Goal: Task Accomplishment & Management: Manage account settings

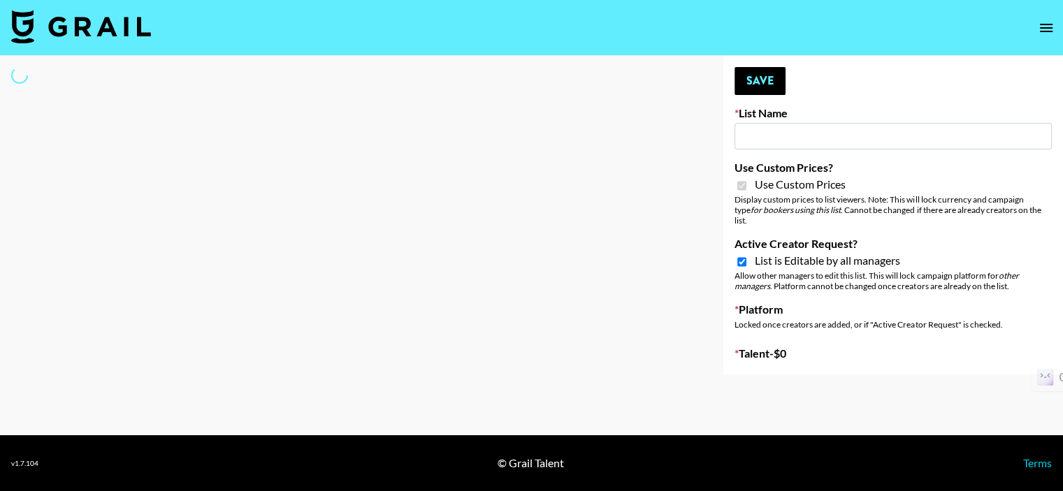
type input "Amaxy Beauty"
checkbox input "true"
select select "Brand"
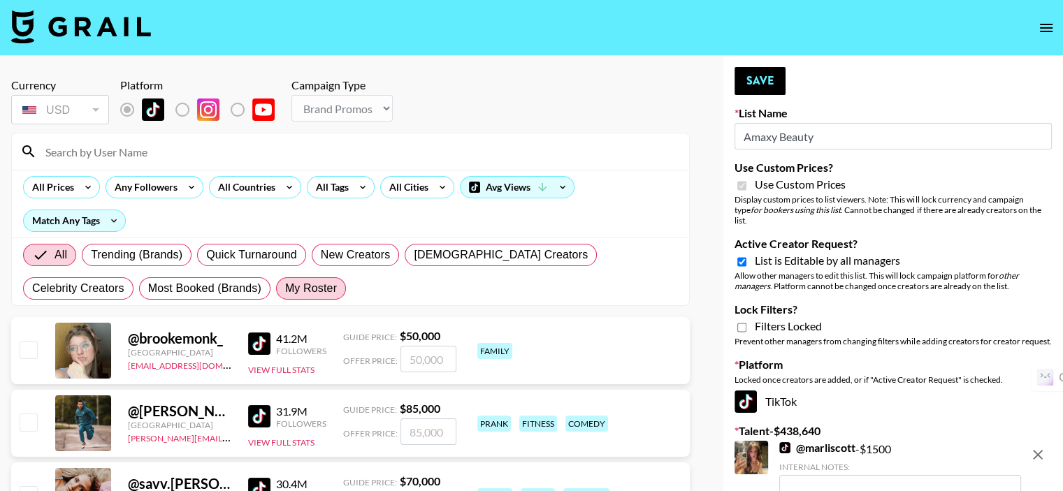
click at [285, 282] on span "My Roster" at bounding box center [311, 288] width 52 height 17
click at [285, 289] on input "My Roster" at bounding box center [285, 289] width 0 height 0
radio input "true"
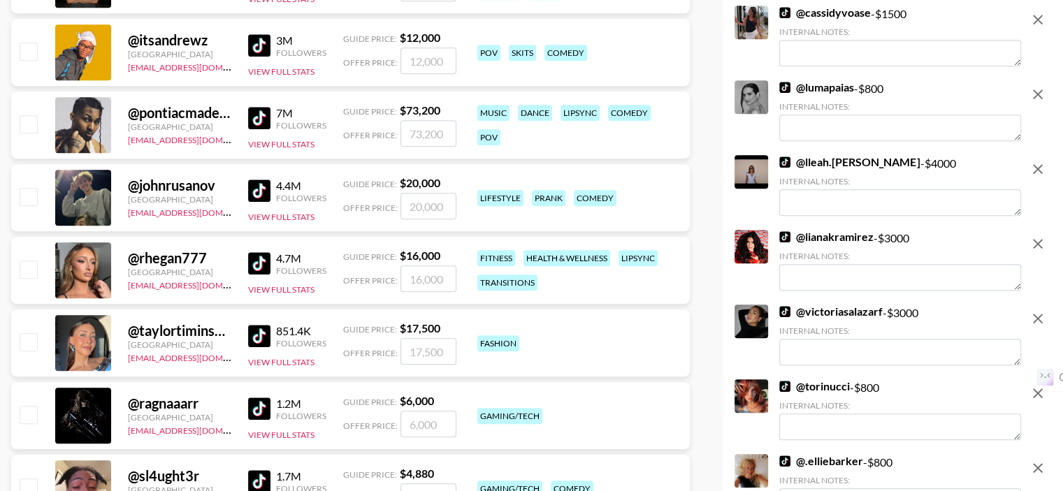
scroll to position [979, 0]
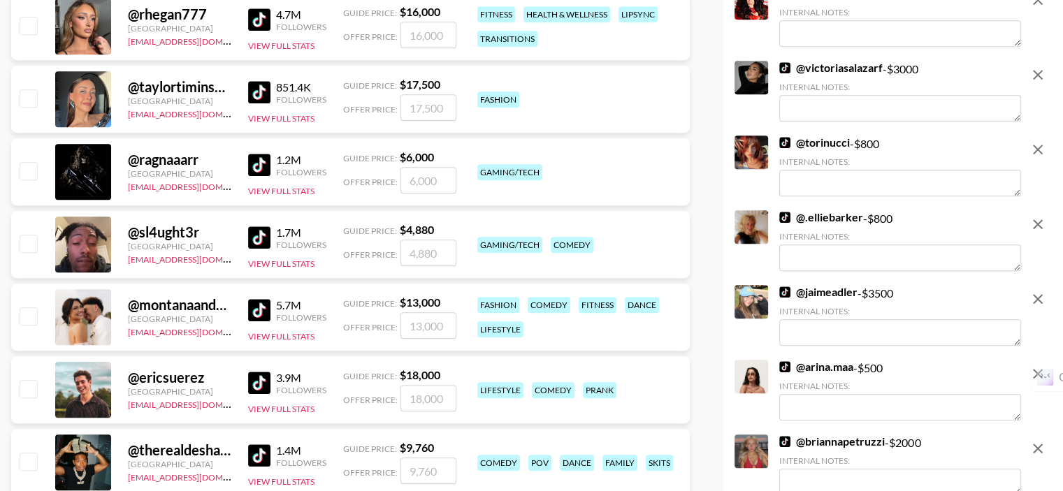
click at [35, 97] on input "checkbox" at bounding box center [28, 97] width 17 height 17
checkbox input "true"
type input "17500"
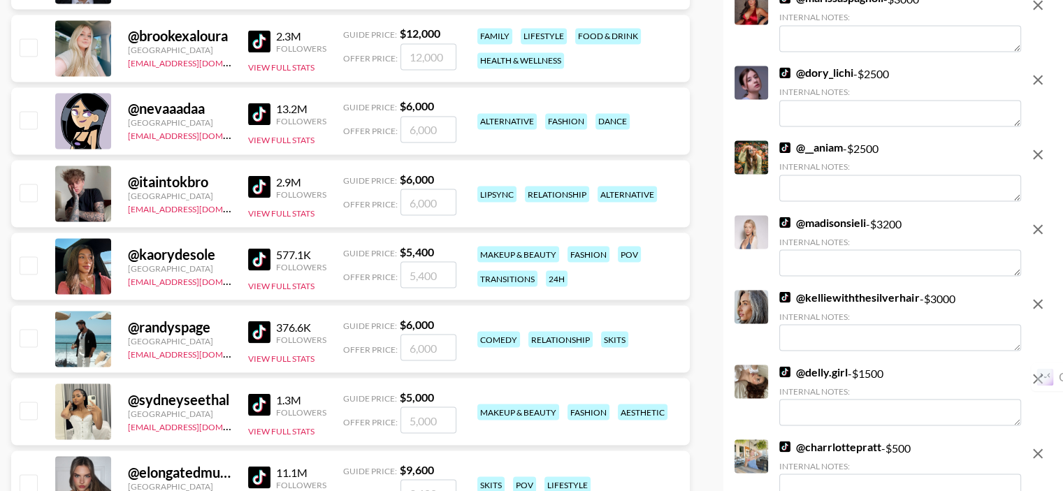
scroll to position [2657, 0]
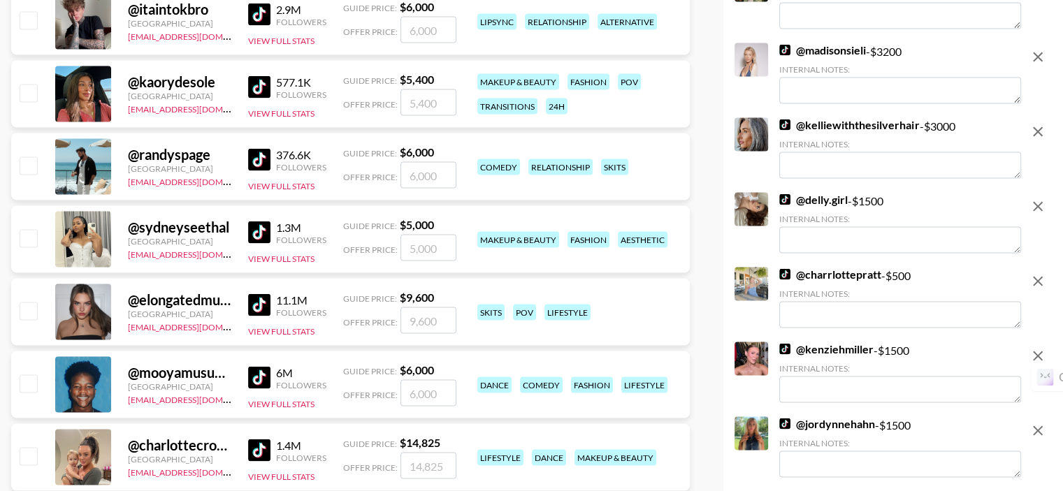
click at [27, 92] on input "checkbox" at bounding box center [28, 92] width 17 height 17
checkbox input "true"
type input "5400"
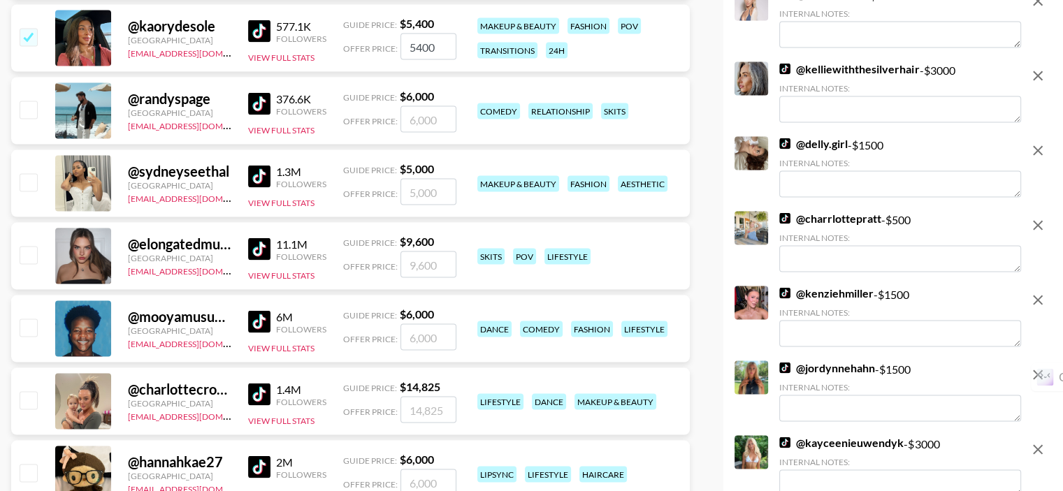
scroll to position [2796, 0]
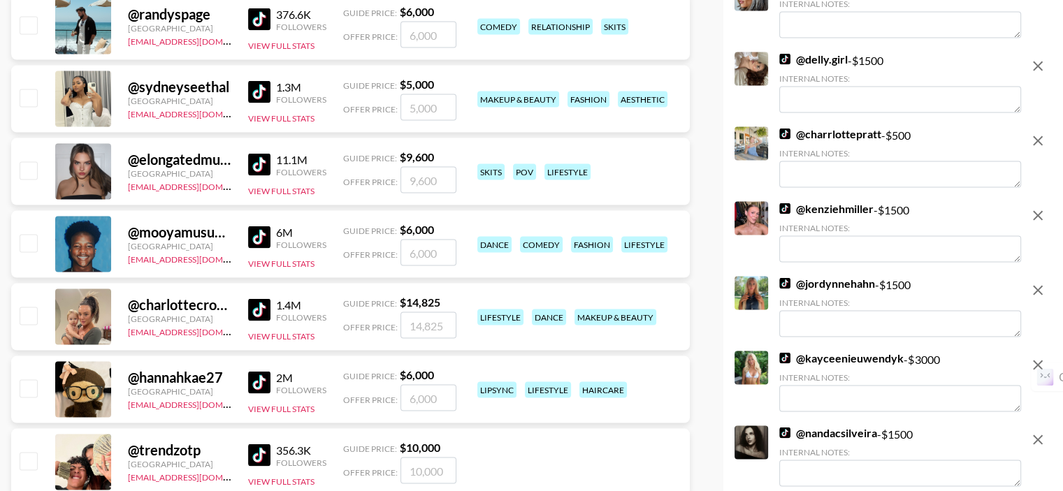
click at [22, 172] on input "checkbox" at bounding box center [28, 170] width 17 height 17
checkbox input "true"
type input "9600"
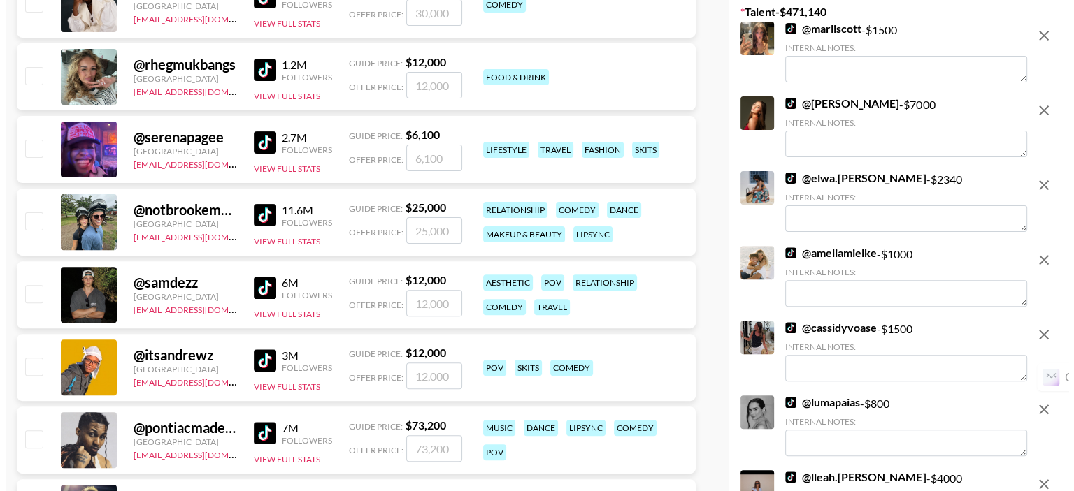
scroll to position [0, 0]
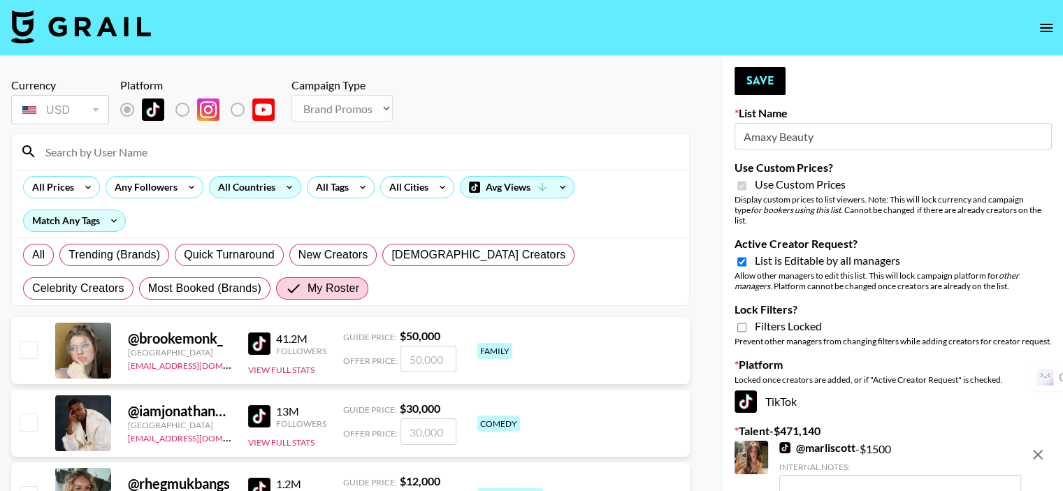
click at [227, 183] on div "All Countries" at bounding box center [244, 187] width 69 height 21
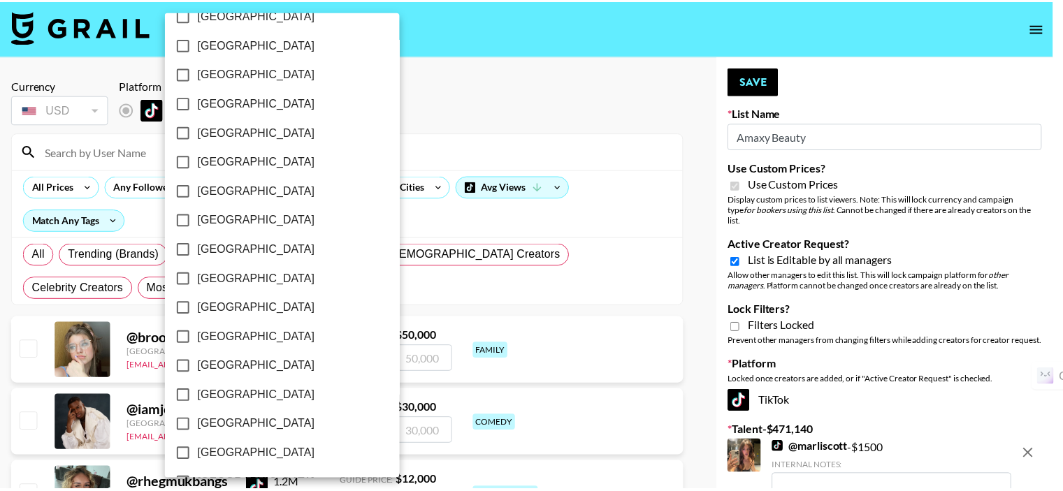
scroll to position [1138, 0]
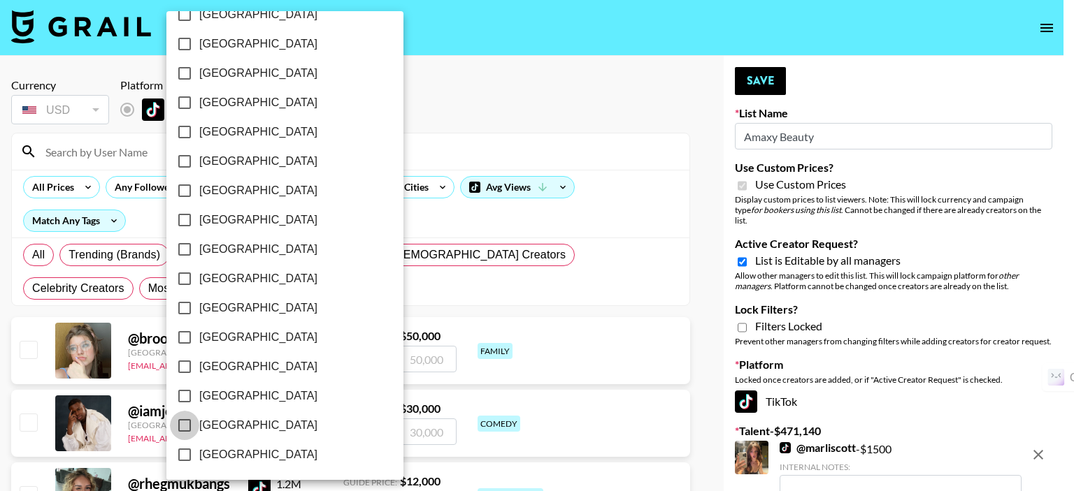
click at [182, 420] on input "[GEOGRAPHIC_DATA]" at bounding box center [184, 425] width 29 height 29
checkbox input "true"
click at [450, 137] on div at bounding box center [537, 245] width 1074 height 491
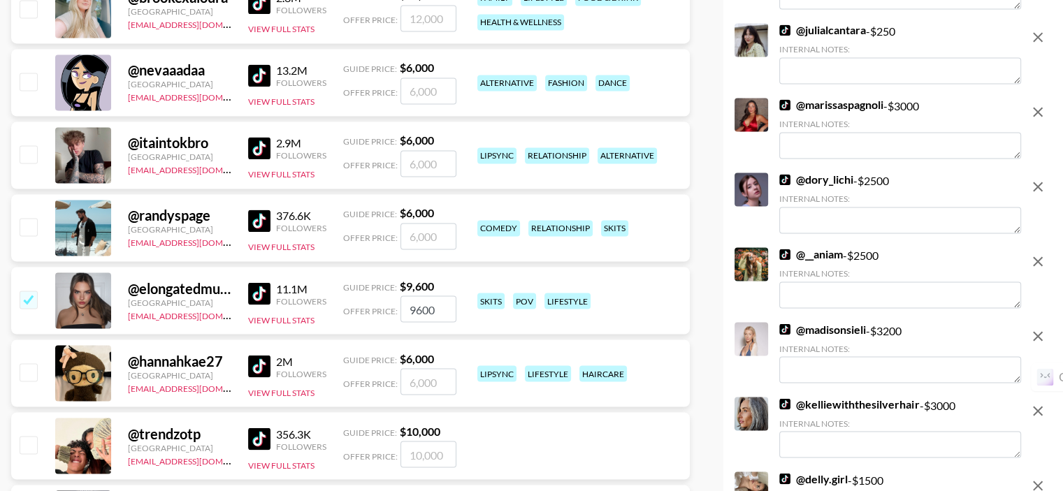
scroll to position [2447, 0]
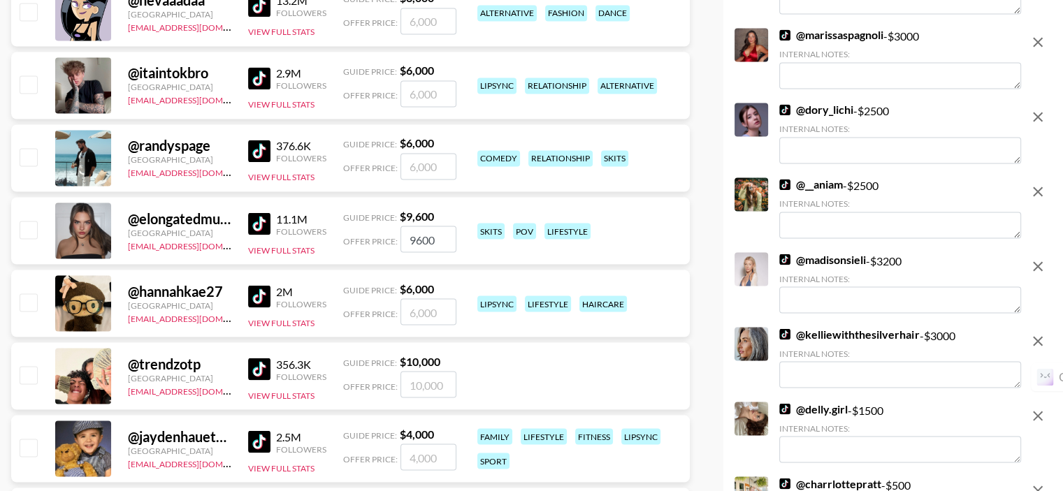
click at [25, 221] on input "checkbox" at bounding box center [28, 229] width 17 height 17
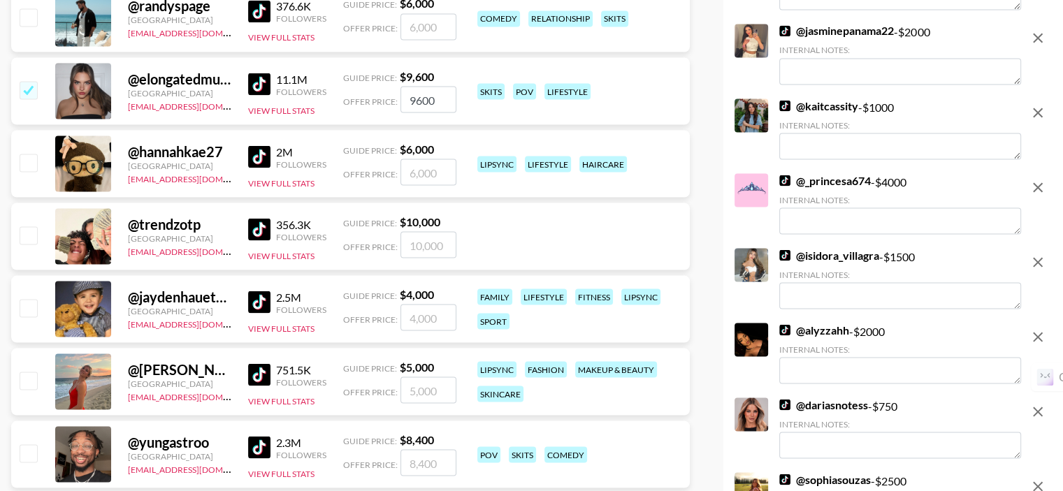
scroll to position [2657, 0]
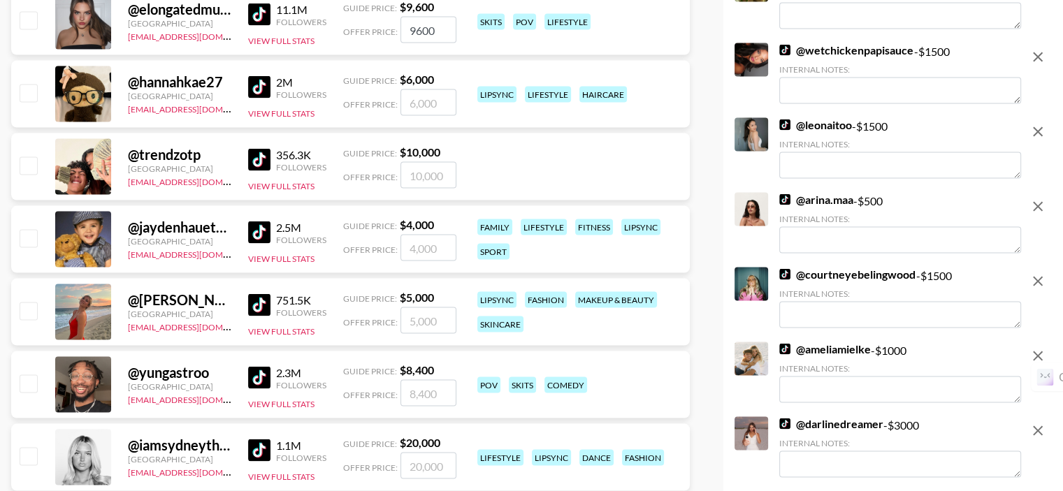
checkbox input "false"
click at [34, 302] on input "checkbox" at bounding box center [28, 310] width 17 height 17
checkbox input "true"
type input "5000"
click at [29, 447] on input "checkbox" at bounding box center [28, 455] width 17 height 17
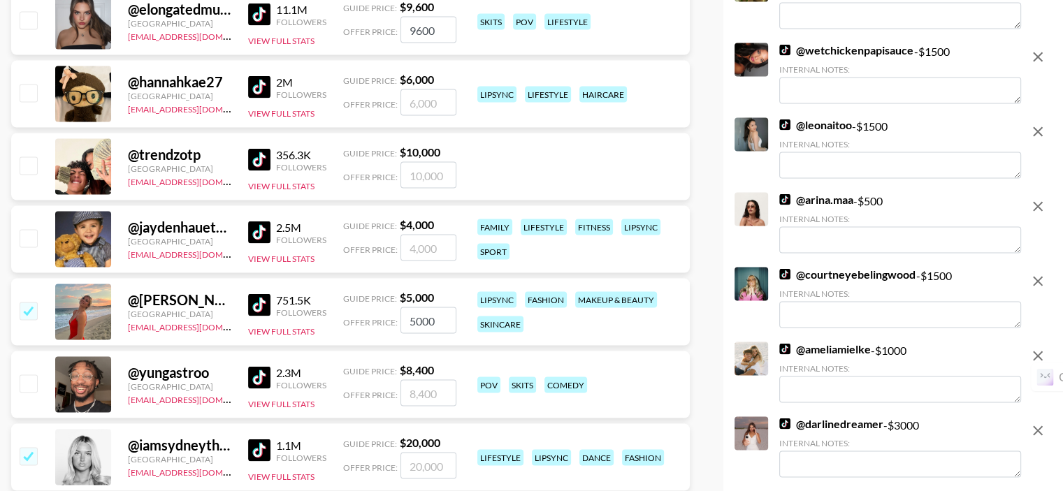
drag, startPoint x: 29, startPoint y: 422, endPoint x: 65, endPoint y: 390, distance: 48.0
click at [29, 447] on input "checkbox" at bounding box center [28, 455] width 17 height 17
checkbox input "false"
click at [32, 447] on input "checkbox" at bounding box center [28, 455] width 17 height 17
checkbox input "true"
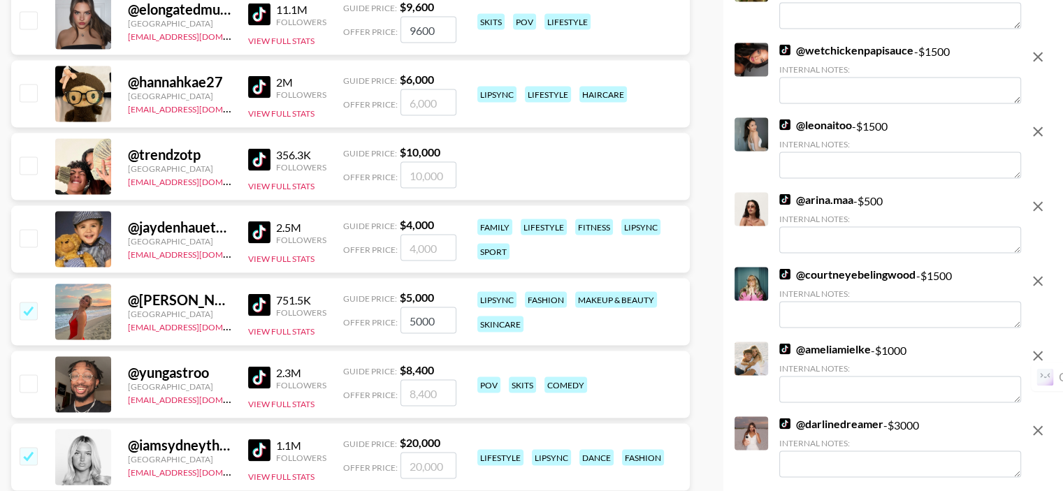
type input "20000"
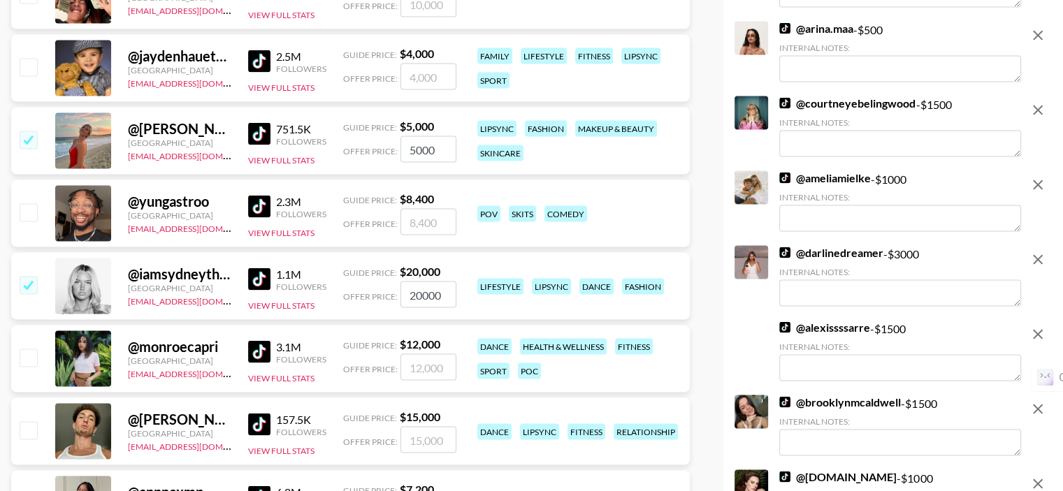
scroll to position [2936, 0]
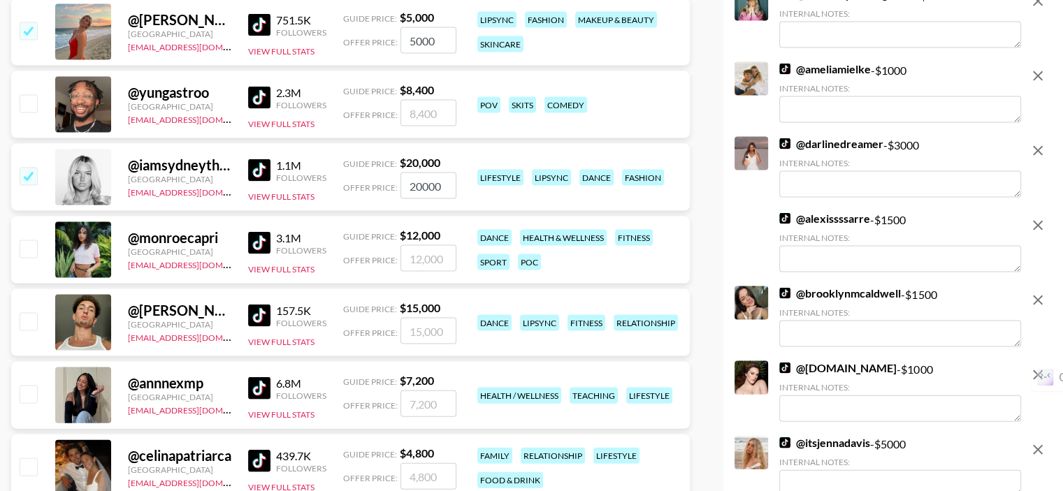
click at [28, 386] on input "checkbox" at bounding box center [28, 394] width 17 height 17
checkbox input "true"
type input "7200"
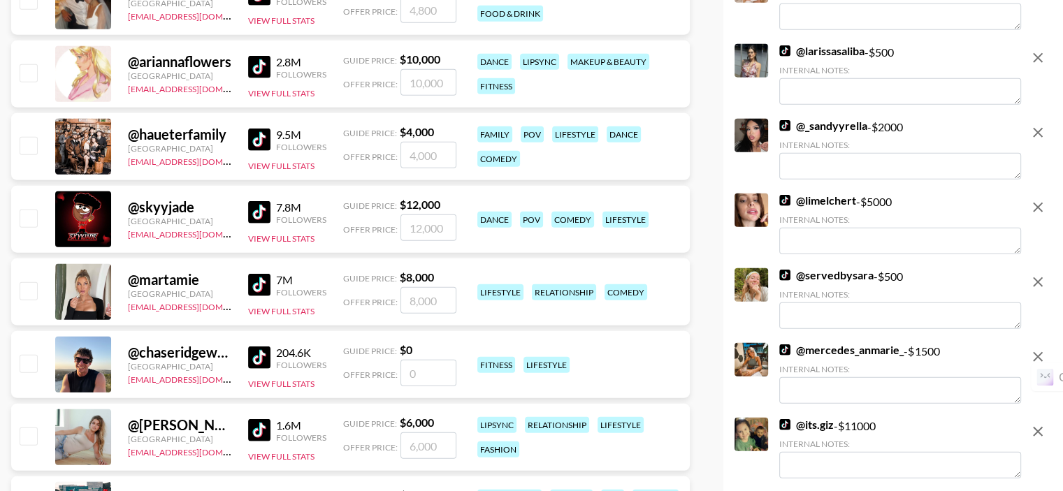
scroll to position [3565, 0]
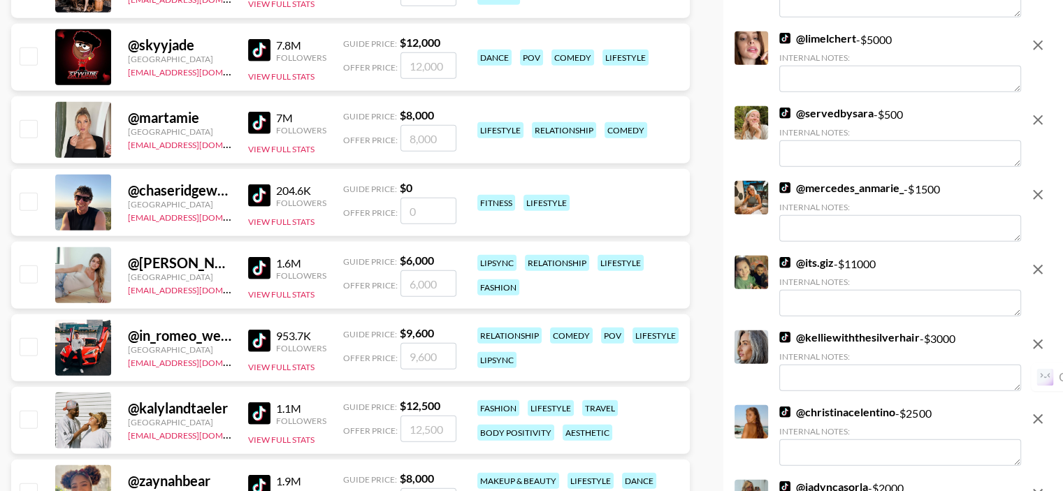
click at [28, 120] on input "checkbox" at bounding box center [28, 128] width 17 height 17
checkbox input "true"
type input "8000"
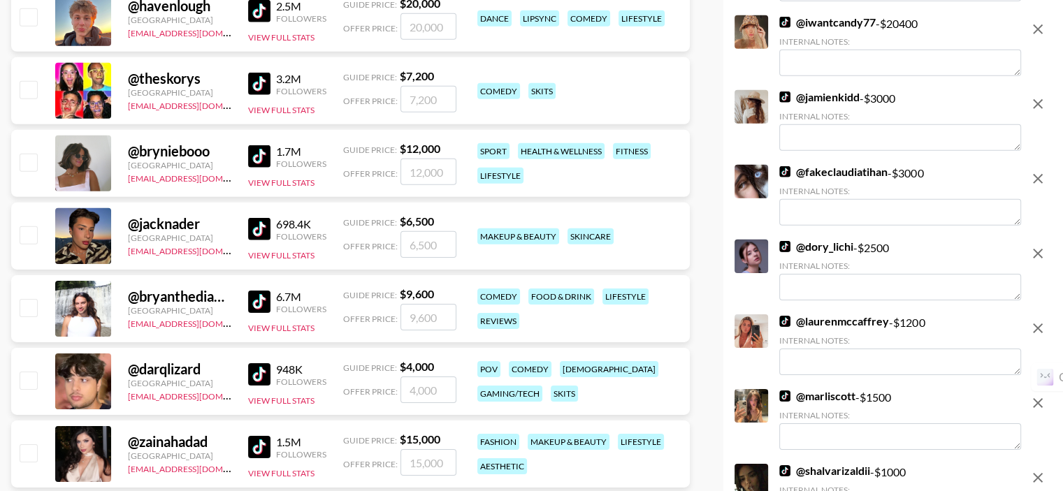
scroll to position [4684, 0]
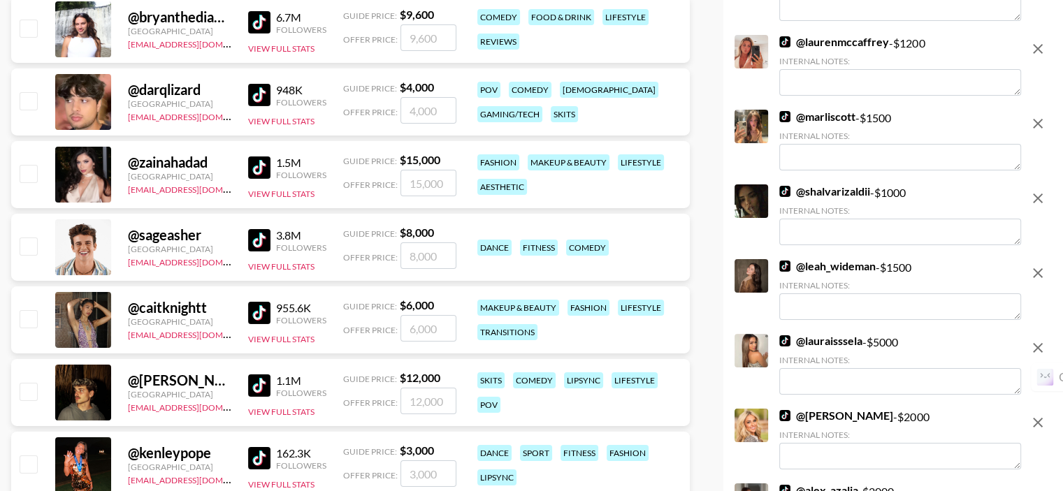
click at [29, 165] on input "checkbox" at bounding box center [28, 173] width 17 height 17
checkbox input "false"
click at [26, 165] on input "checkbox" at bounding box center [28, 173] width 17 height 17
checkbox input "true"
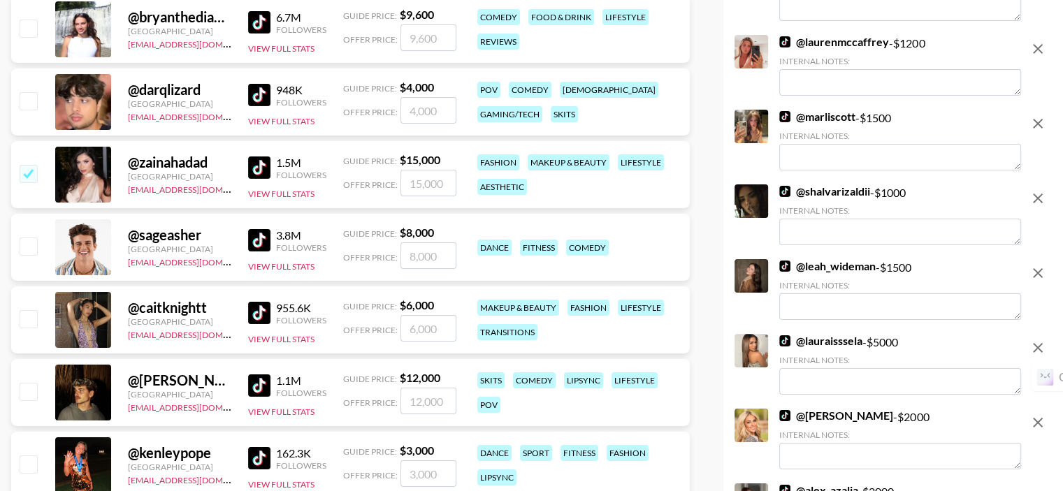
type input "15000"
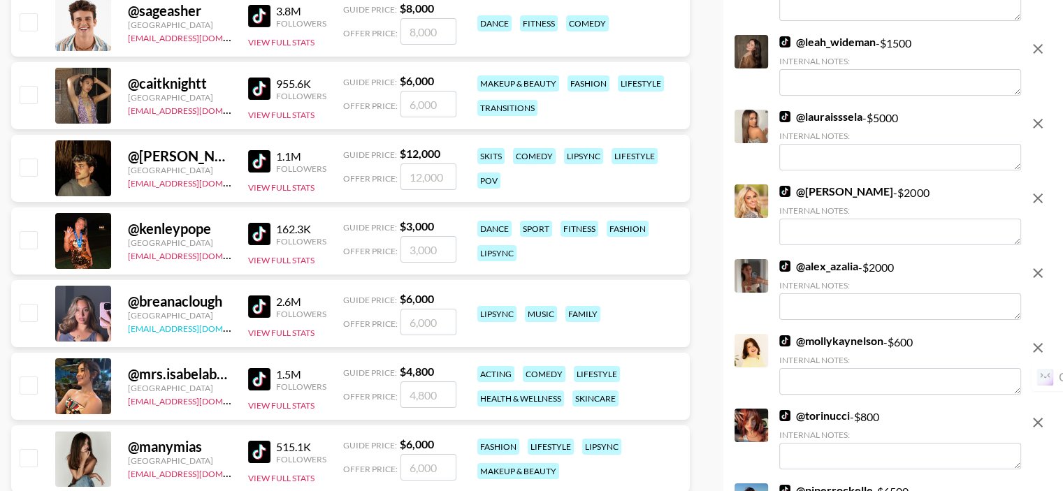
scroll to position [4894, 0]
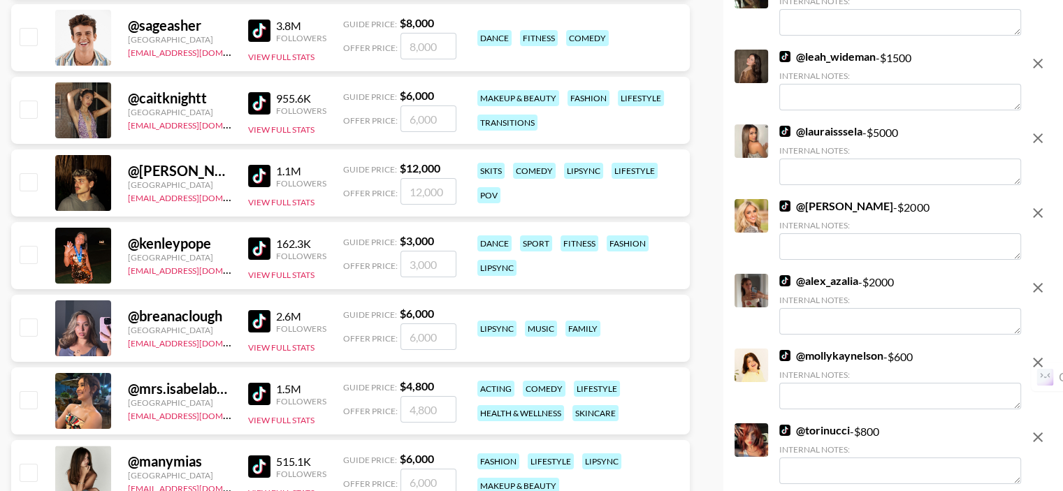
click at [29, 101] on input "checkbox" at bounding box center [28, 109] width 17 height 17
checkbox input "true"
type input "6000"
click at [29, 464] on input "checkbox" at bounding box center [28, 472] width 17 height 17
checkbox input "true"
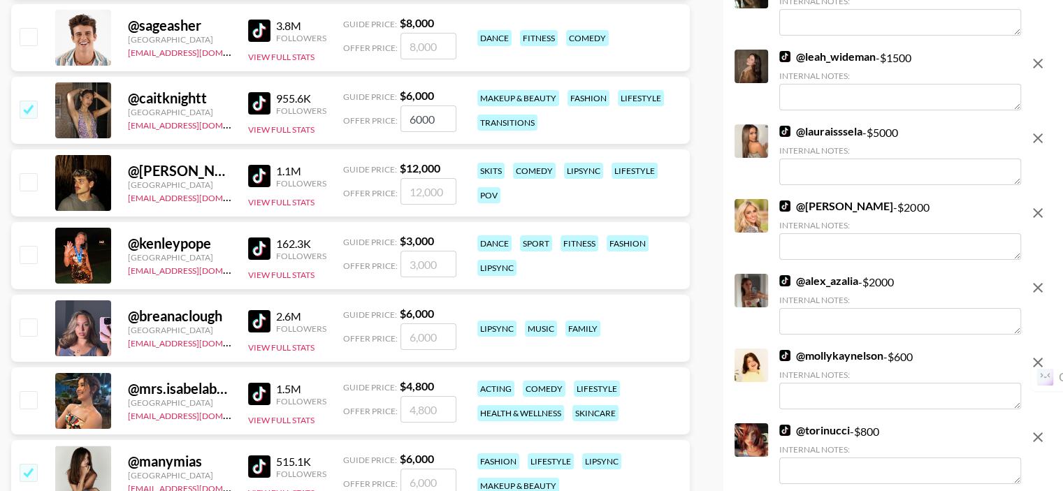
type input "6000"
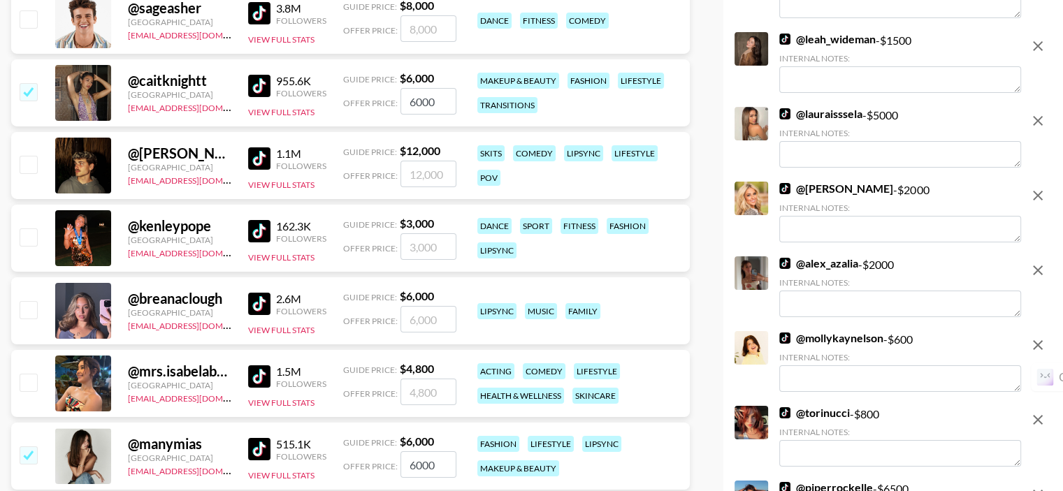
scroll to position [5173, 0]
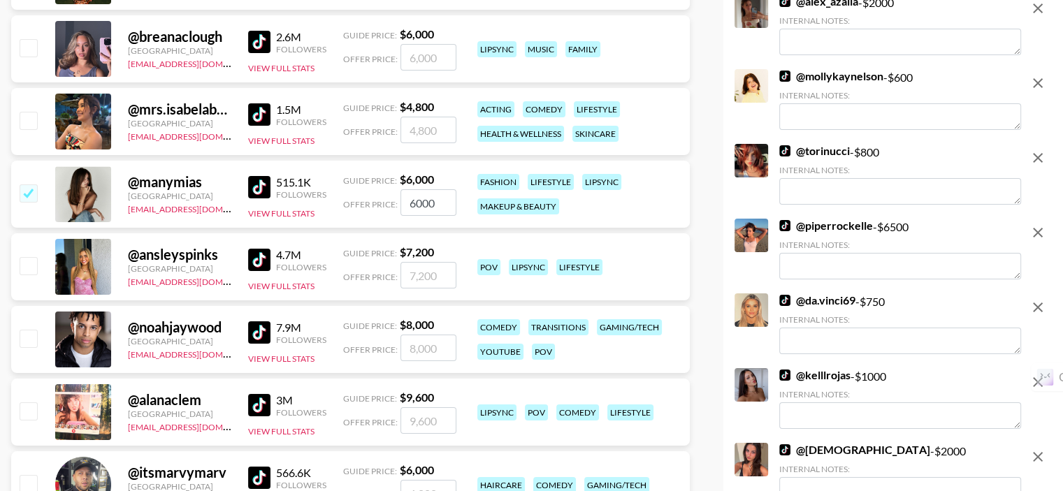
click at [28, 257] on input "checkbox" at bounding box center [28, 265] width 17 height 17
checkbox input "false"
click at [25, 257] on input "checkbox" at bounding box center [28, 265] width 17 height 17
checkbox input "true"
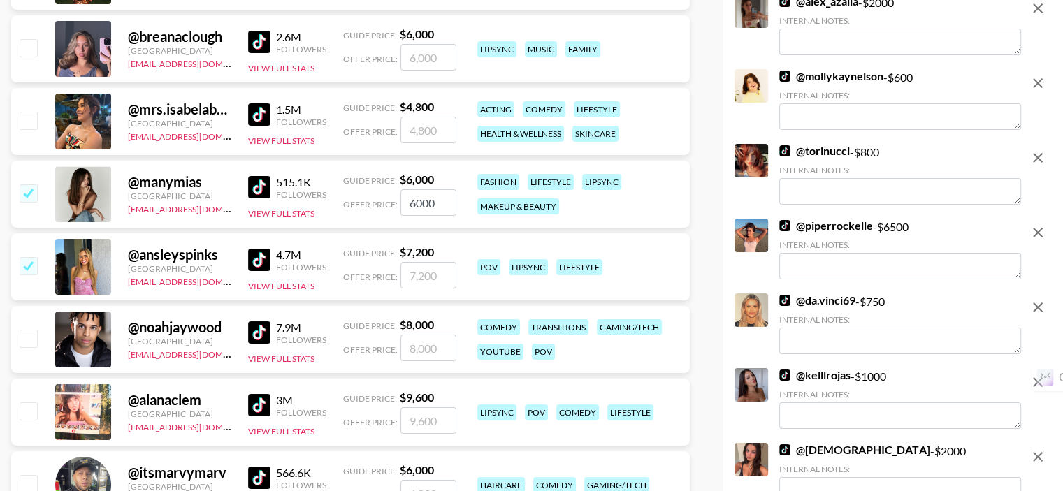
type input "7200"
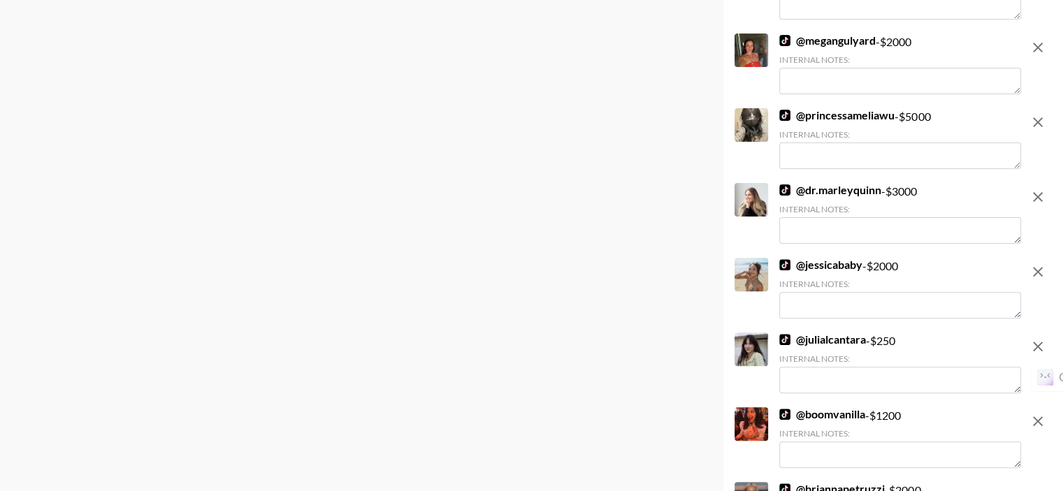
scroll to position [0, 0]
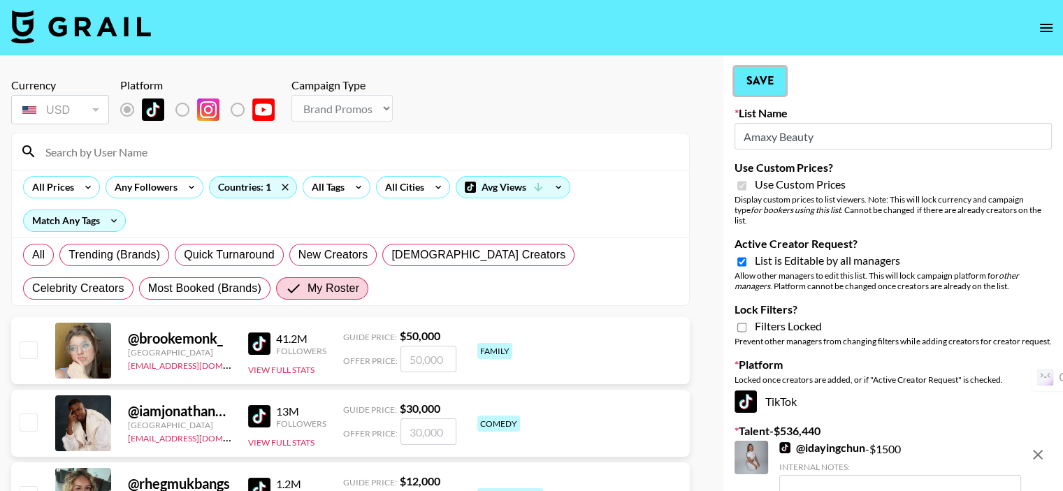
click at [769, 82] on button "Save" at bounding box center [760, 81] width 51 height 28
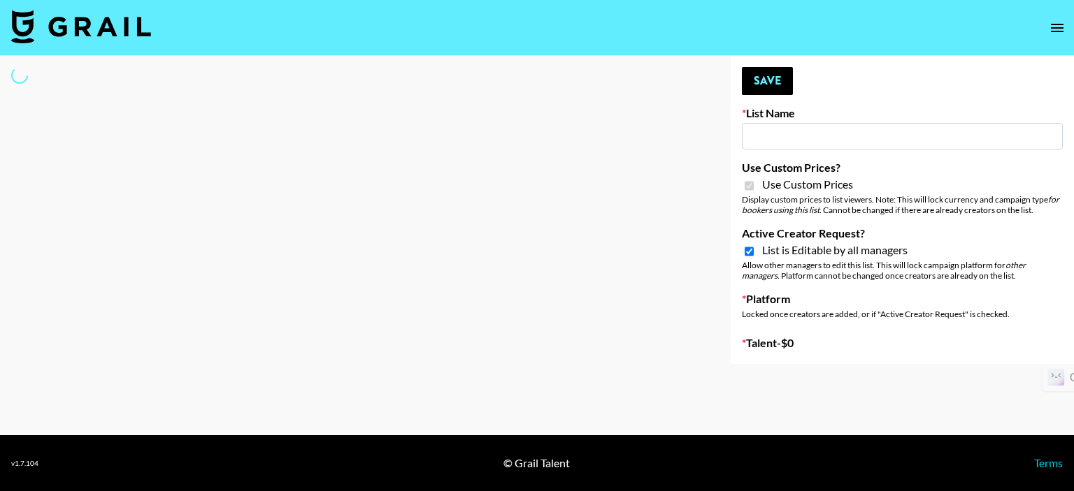
type input "COSRX LA"
checkbox input "true"
select select "Brand"
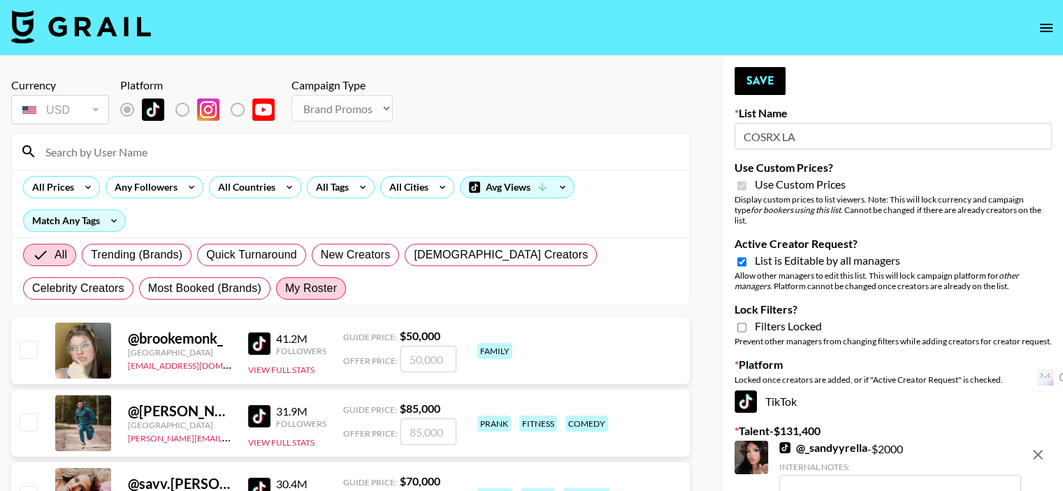
click at [285, 292] on span "My Roster" at bounding box center [311, 288] width 52 height 17
click at [285, 289] on input "My Roster" at bounding box center [285, 289] width 0 height 0
radio input "true"
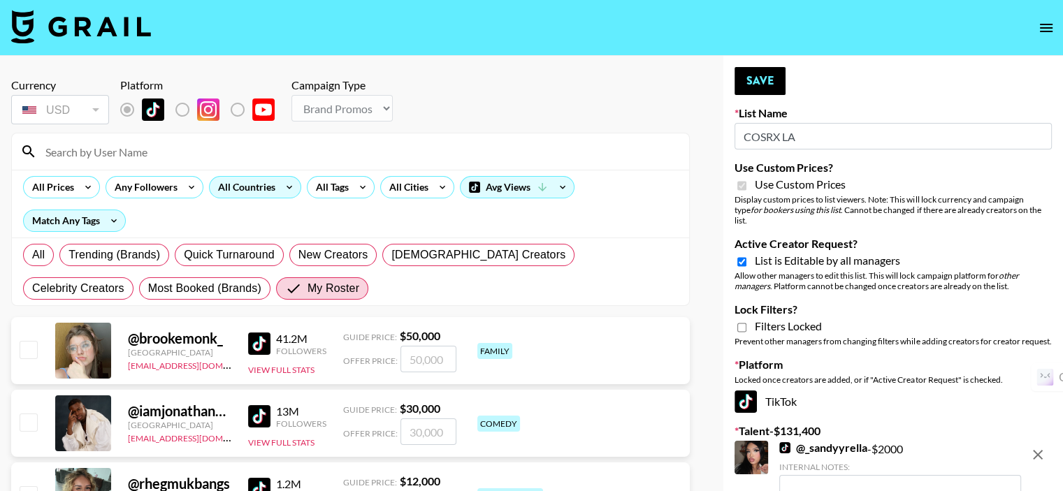
click at [241, 189] on div "All Countries" at bounding box center [244, 187] width 69 height 21
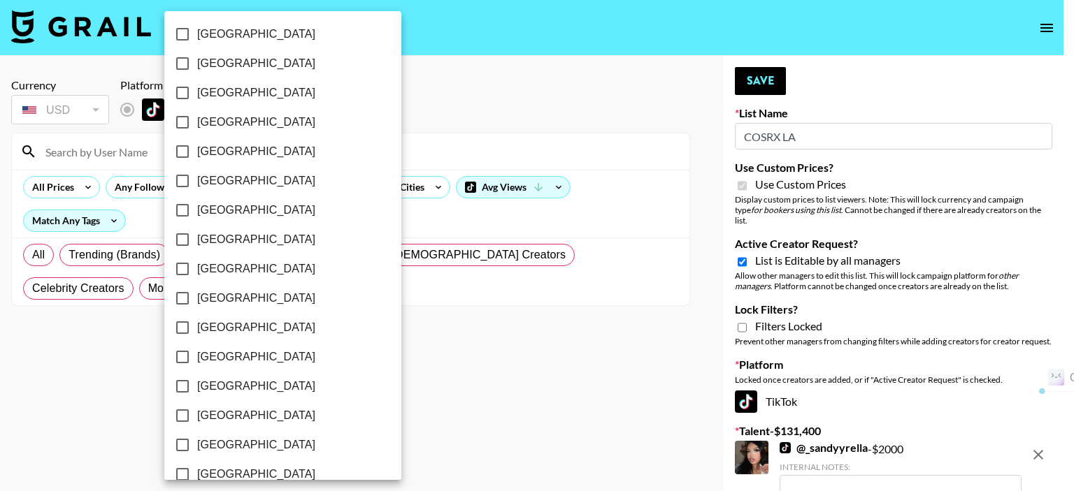
scroll to position [1138, 0]
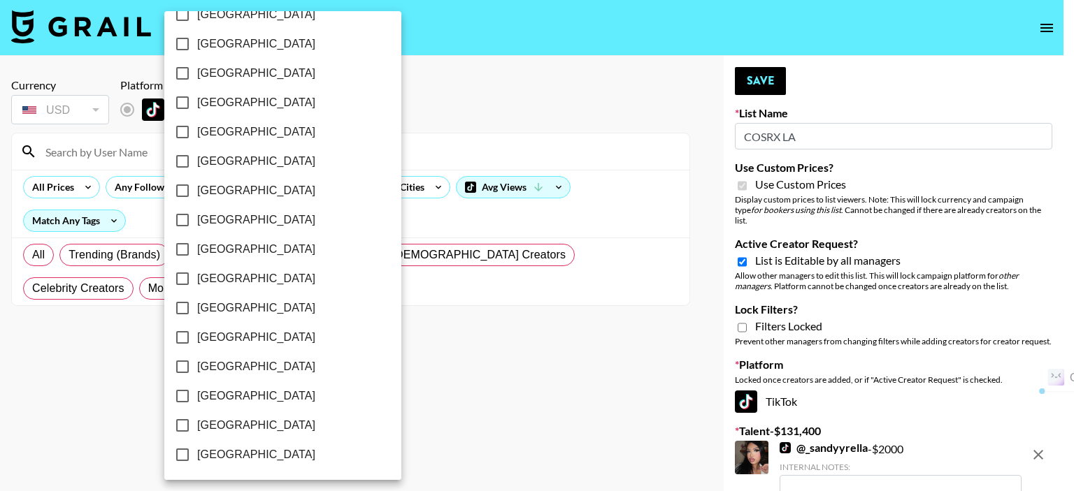
click at [244, 425] on span "[GEOGRAPHIC_DATA]" at bounding box center [256, 425] width 118 height 17
click at [197, 425] on input "[GEOGRAPHIC_DATA]" at bounding box center [182, 425] width 29 height 29
checkbox input "true"
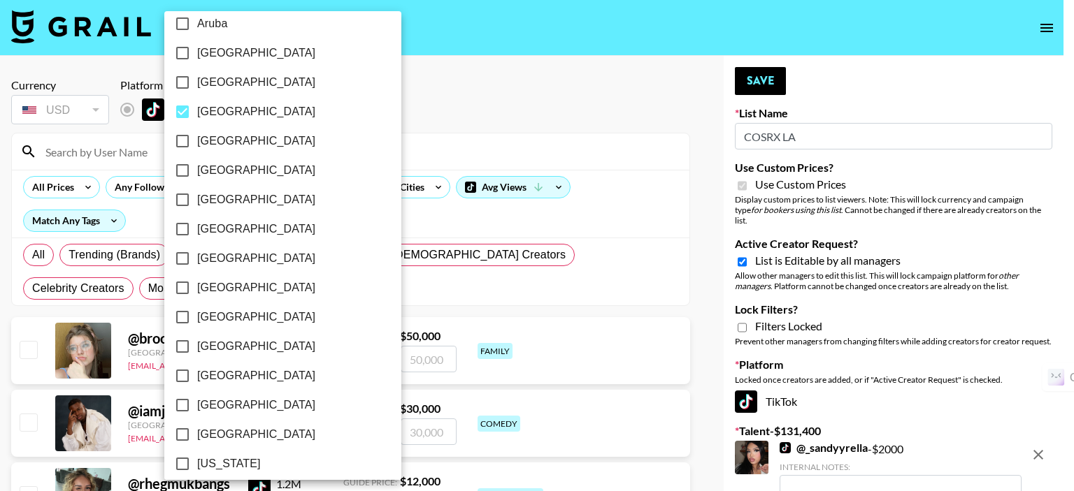
scroll to position [0, 0]
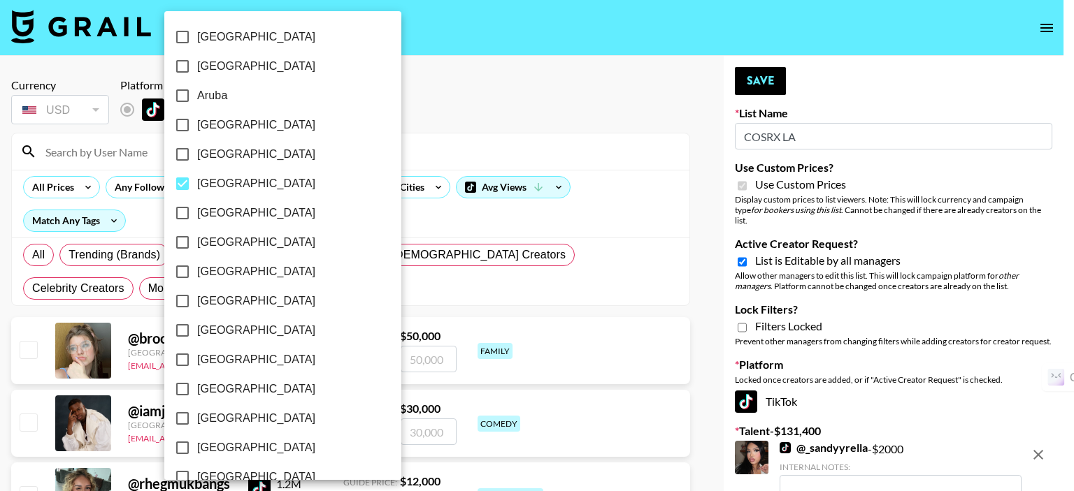
click at [184, 182] on input "Barbados" at bounding box center [182, 183] width 29 height 29
checkbox input "false"
click at [433, 150] on div at bounding box center [537, 245] width 1074 height 491
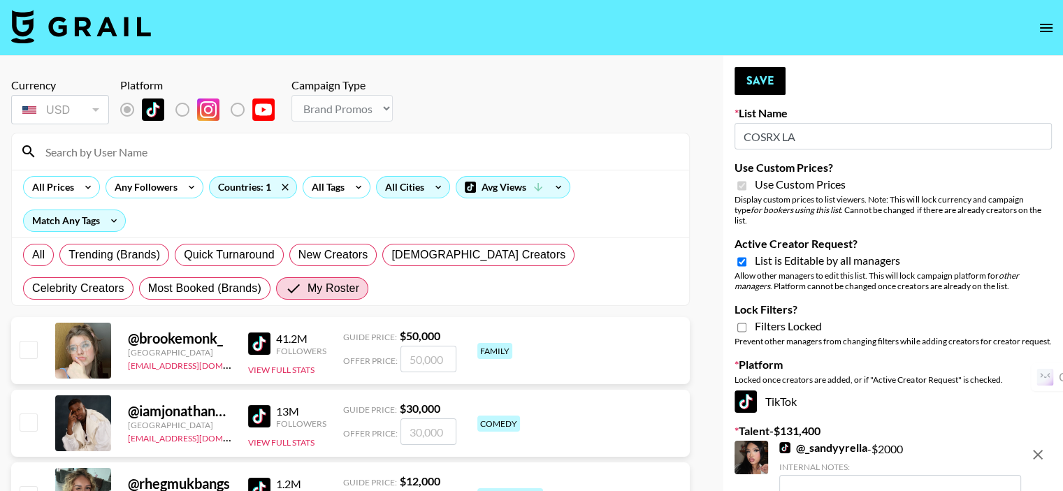
click at [402, 189] on div "All Cities" at bounding box center [402, 187] width 50 height 21
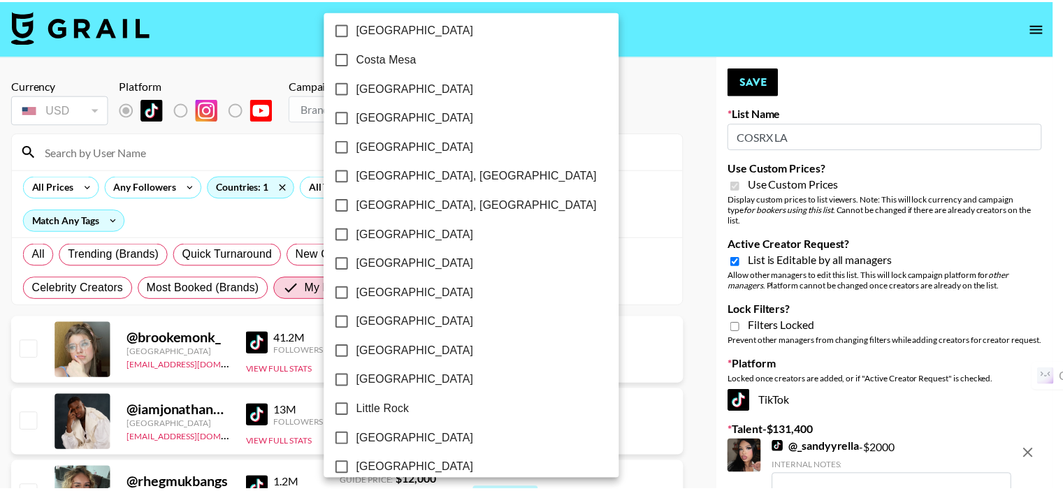
scroll to position [769, 0]
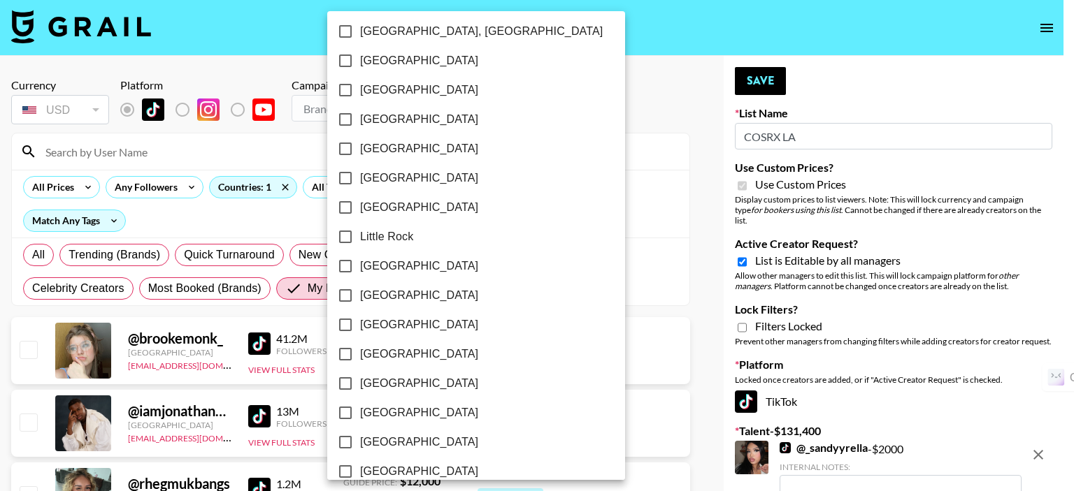
click at [373, 291] on span "Los Angeles" at bounding box center [419, 295] width 118 height 17
click at [360, 291] on input "Los Angeles" at bounding box center [345, 295] width 29 height 29
checkbox input "true"
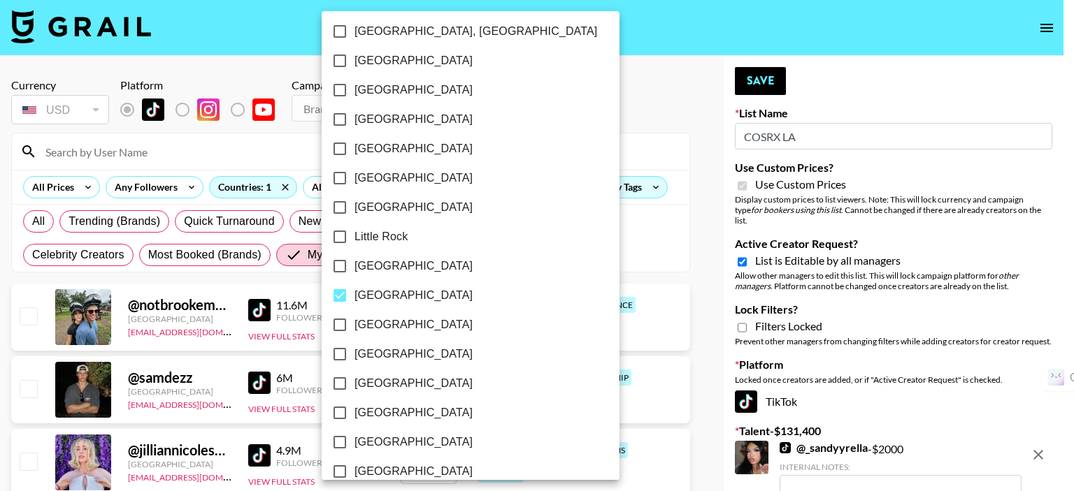
click at [537, 142] on div at bounding box center [537, 245] width 1074 height 491
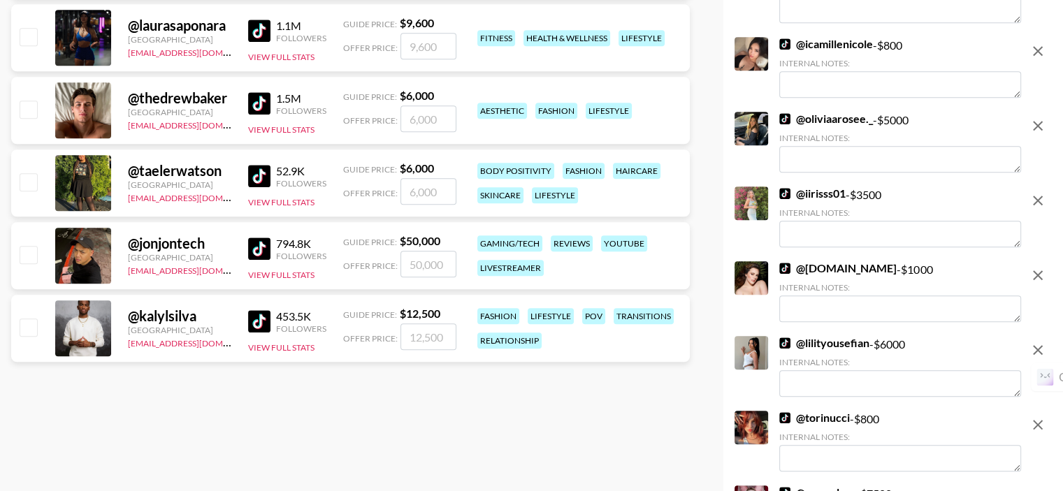
scroll to position [1119, 0]
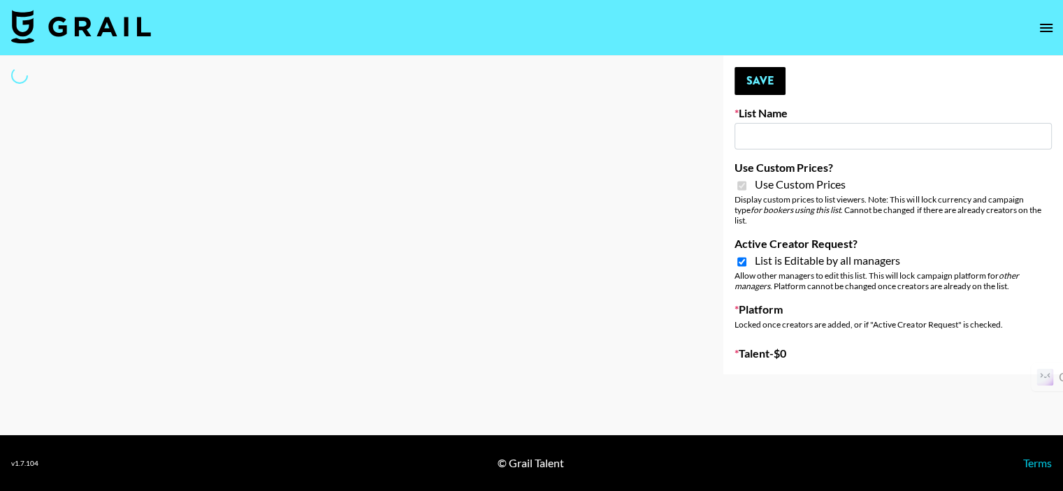
type input "Sleep & Glow"
checkbox input "true"
select select "Brand"
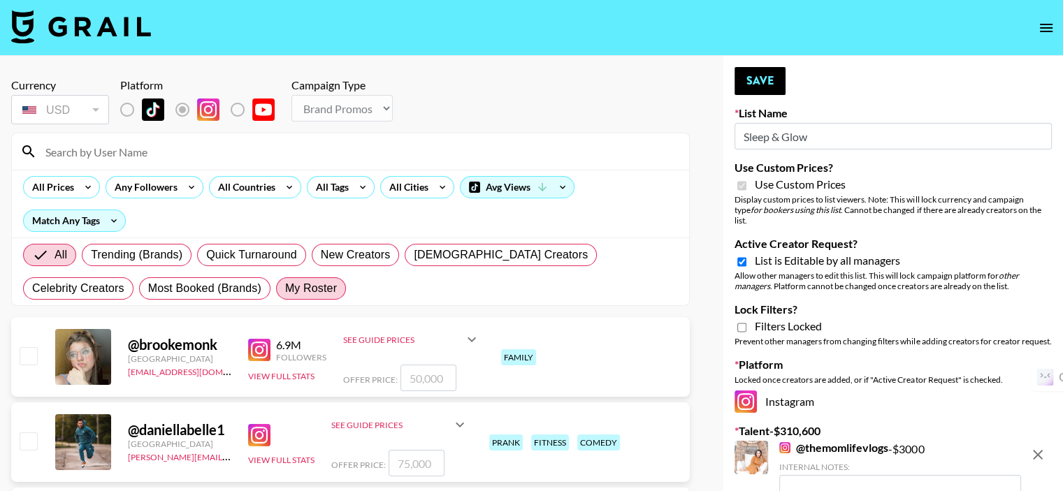
click at [285, 292] on span "My Roster" at bounding box center [311, 288] width 52 height 17
click at [285, 289] on input "My Roster" at bounding box center [285, 289] width 0 height 0
radio input "true"
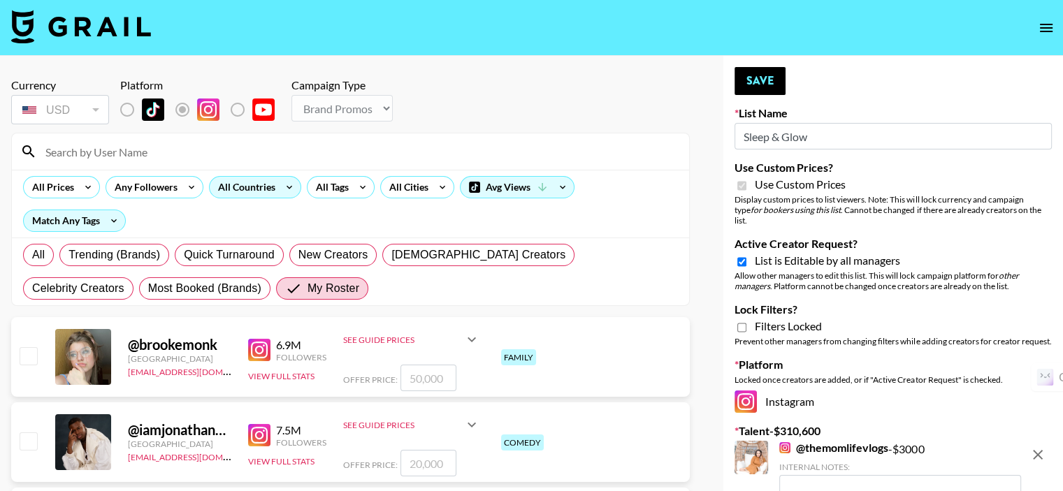
click at [238, 185] on div "All Countries" at bounding box center [244, 187] width 69 height 21
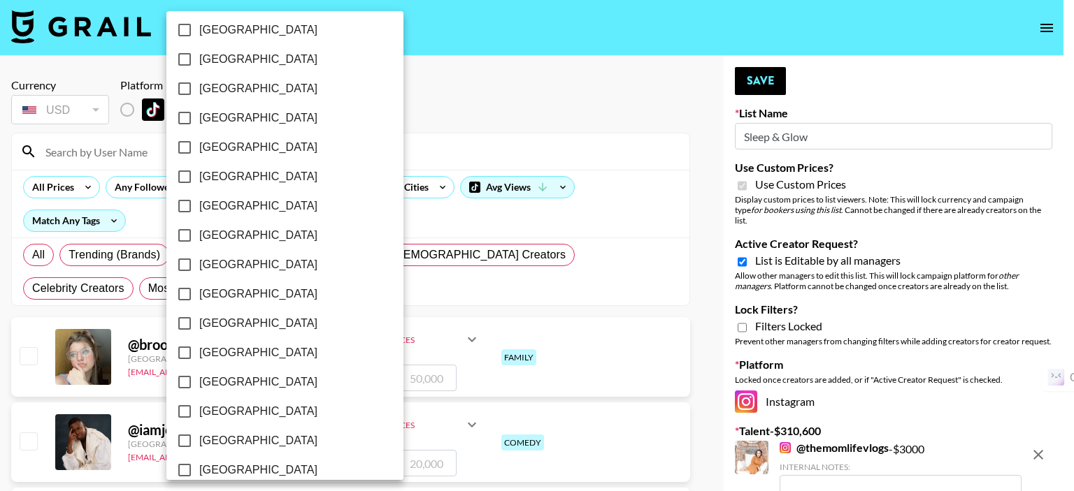
scroll to position [1138, 0]
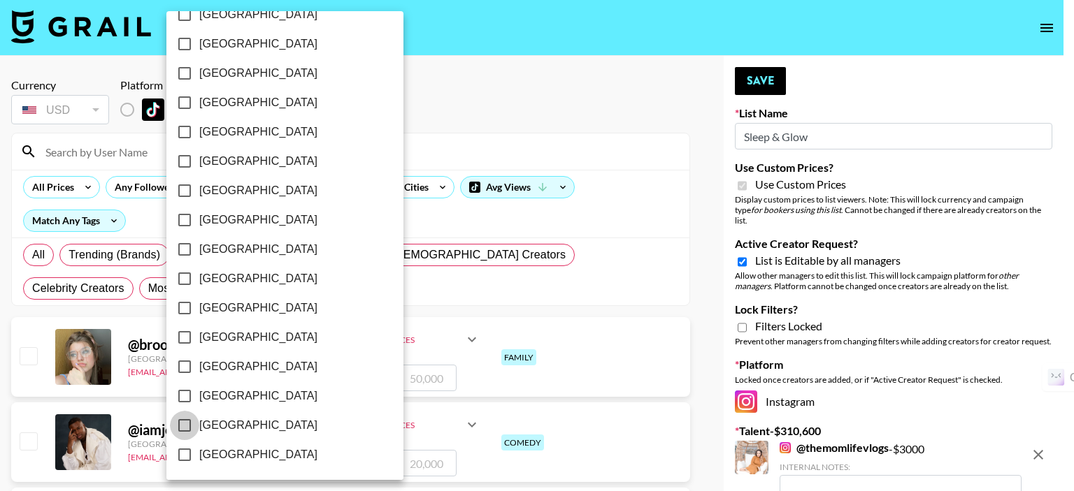
click at [185, 422] on input "[GEOGRAPHIC_DATA]" at bounding box center [184, 425] width 29 height 29
checkbox input "true"
click at [464, 154] on div at bounding box center [537, 245] width 1074 height 491
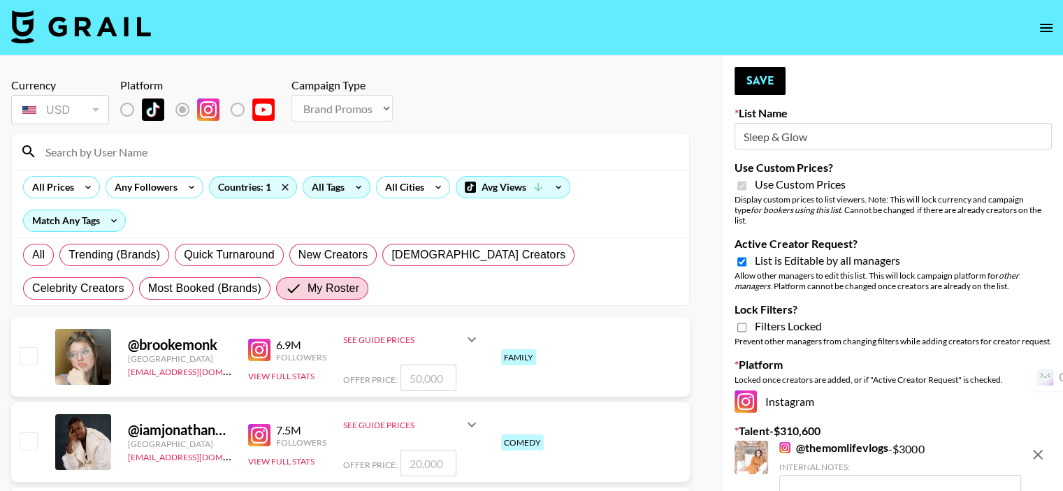
click at [327, 189] on div "All Tags" at bounding box center [325, 187] width 44 height 21
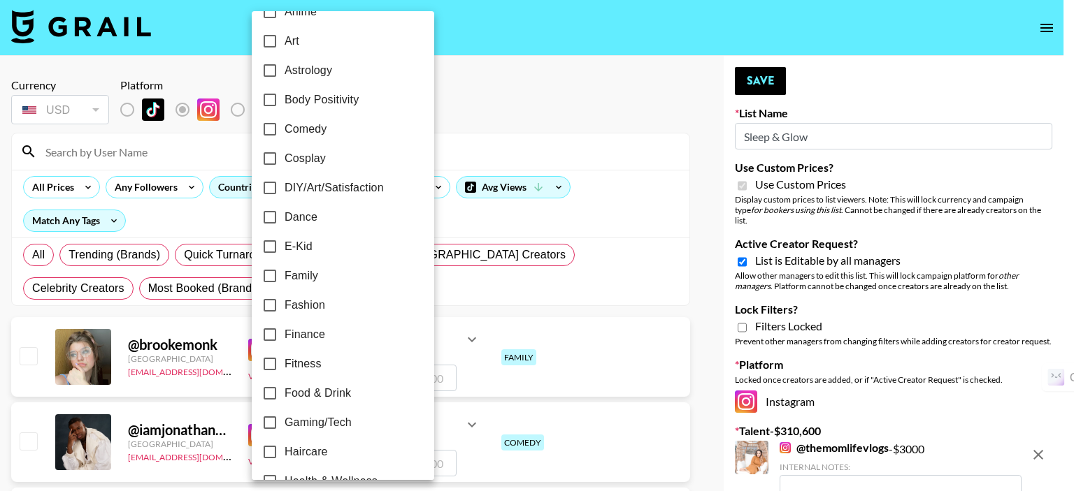
scroll to position [210, 0]
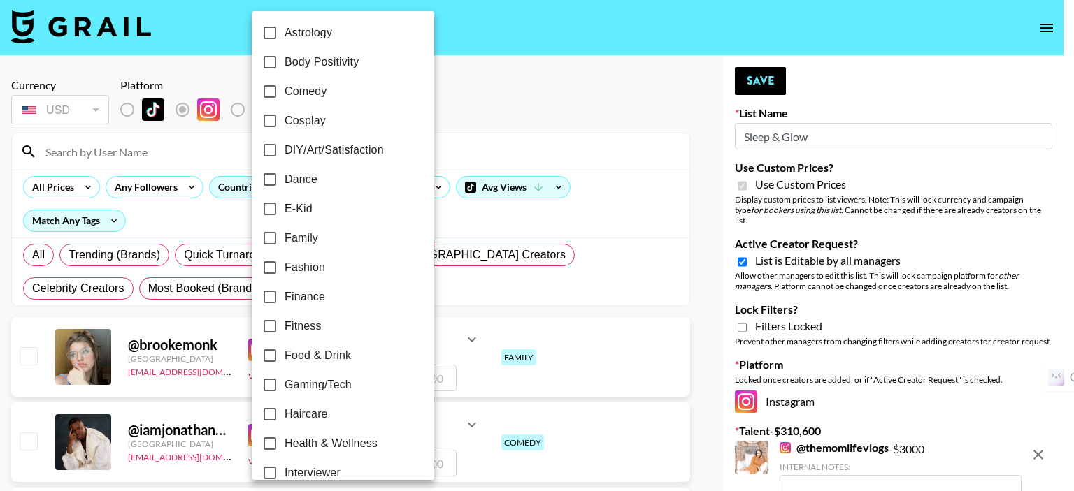
click at [271, 240] on input "Family" at bounding box center [269, 238] width 29 height 29
checkbox input "true"
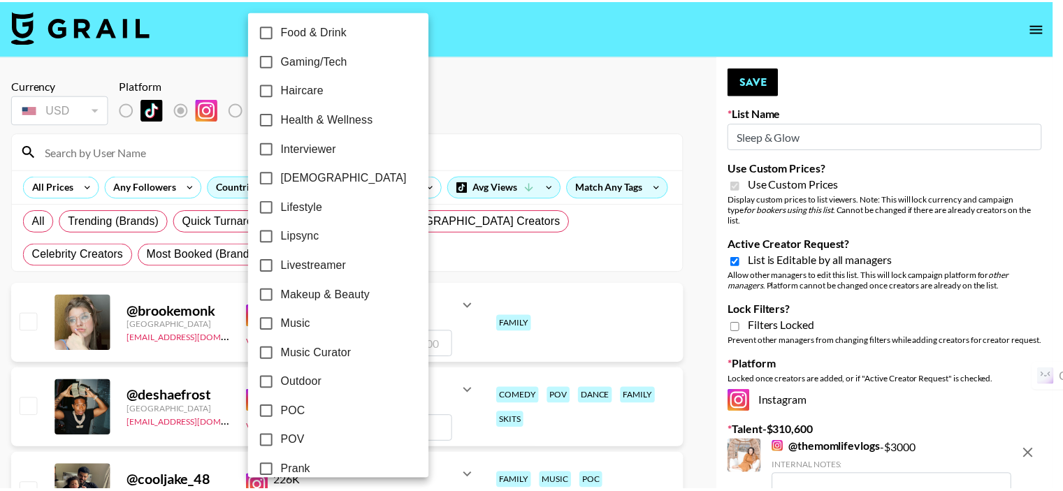
scroll to position [559, 0]
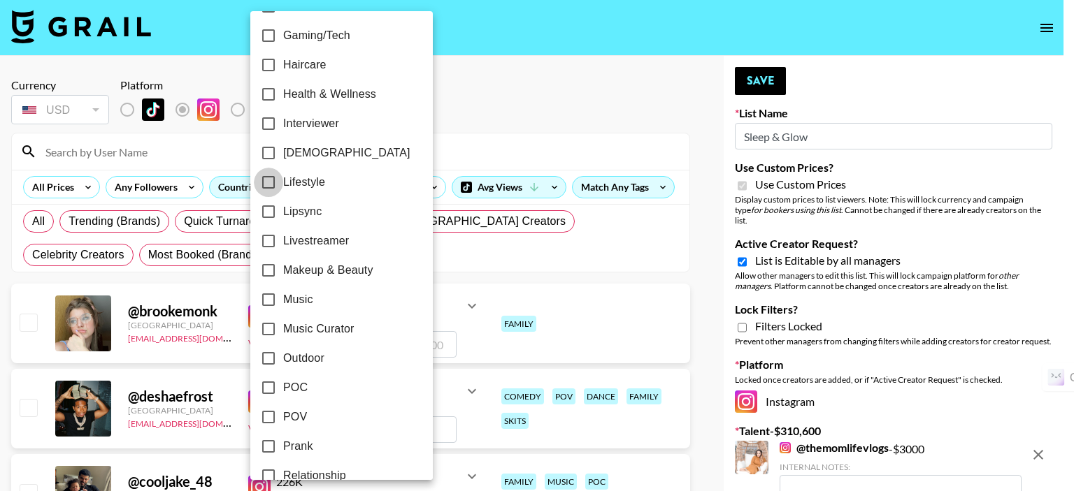
click at [268, 180] on input "Lifestyle" at bounding box center [268, 182] width 29 height 29
drag, startPoint x: 268, startPoint y: 180, endPoint x: 310, endPoint y: 200, distance: 46.9
click at [268, 180] on input "Lifestyle" at bounding box center [268, 182] width 29 height 29
click at [267, 181] on input "Lifestyle" at bounding box center [268, 182] width 29 height 29
checkbox input "true"
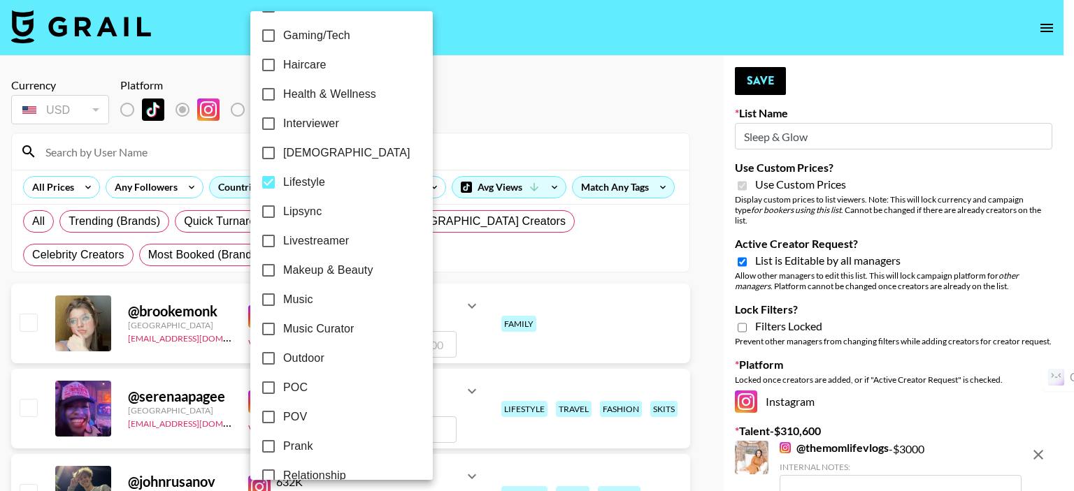
click at [473, 134] on div at bounding box center [537, 245] width 1074 height 491
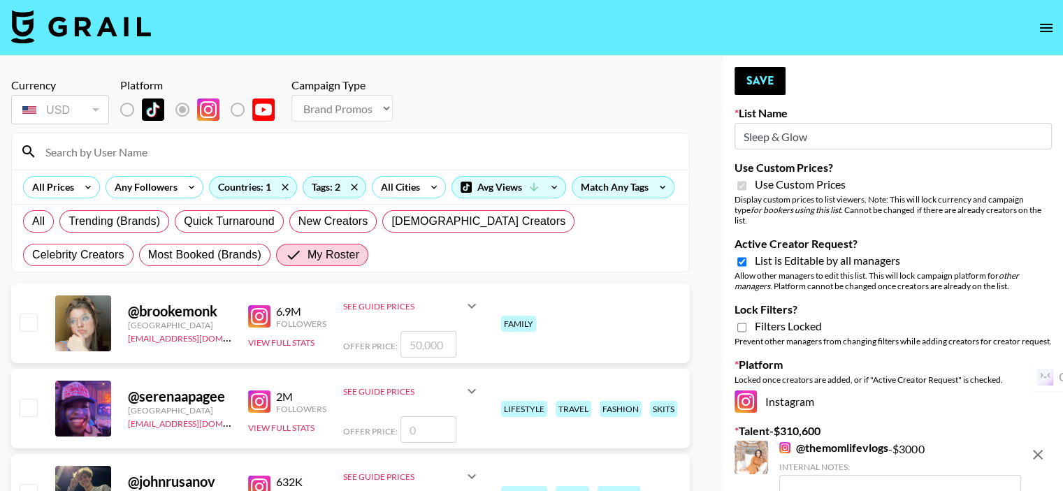
click at [296, 149] on input at bounding box center [359, 152] width 644 height 22
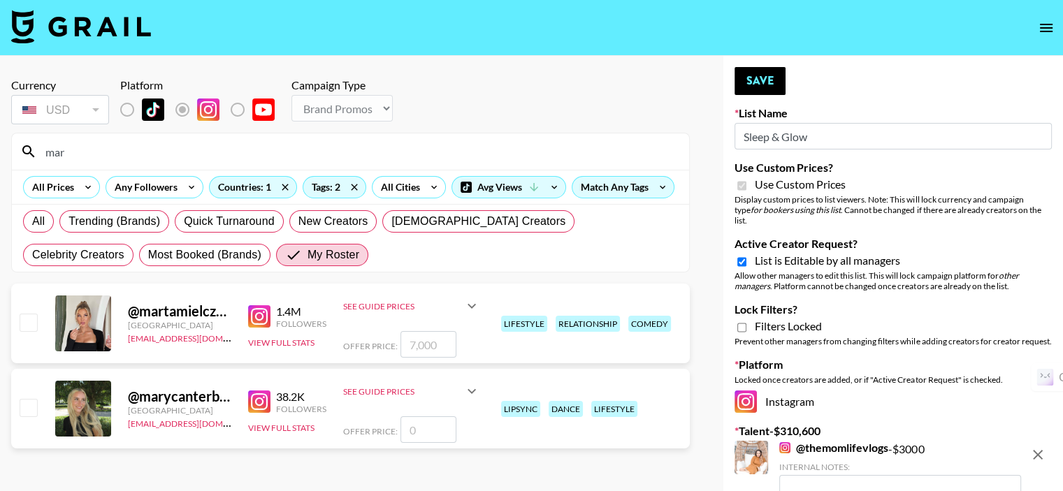
type input "mar"
click at [28, 319] on input "checkbox" at bounding box center [28, 322] width 17 height 17
checkbox input "true"
type input "7000"
click at [755, 83] on button "Save" at bounding box center [760, 81] width 51 height 28
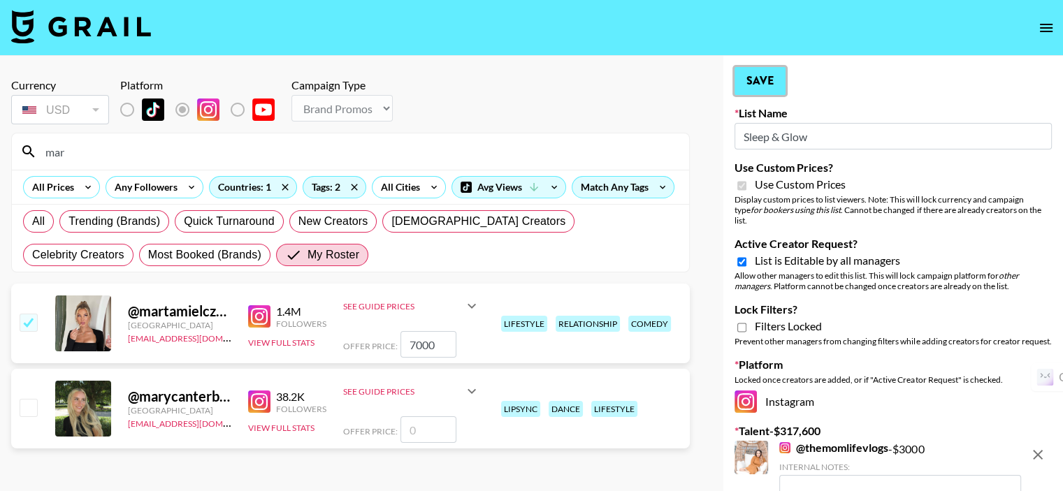
drag, startPoint x: 755, startPoint y: 83, endPoint x: 766, endPoint y: 85, distance: 10.6
click at [755, 83] on button "Save" at bounding box center [760, 81] width 51 height 28
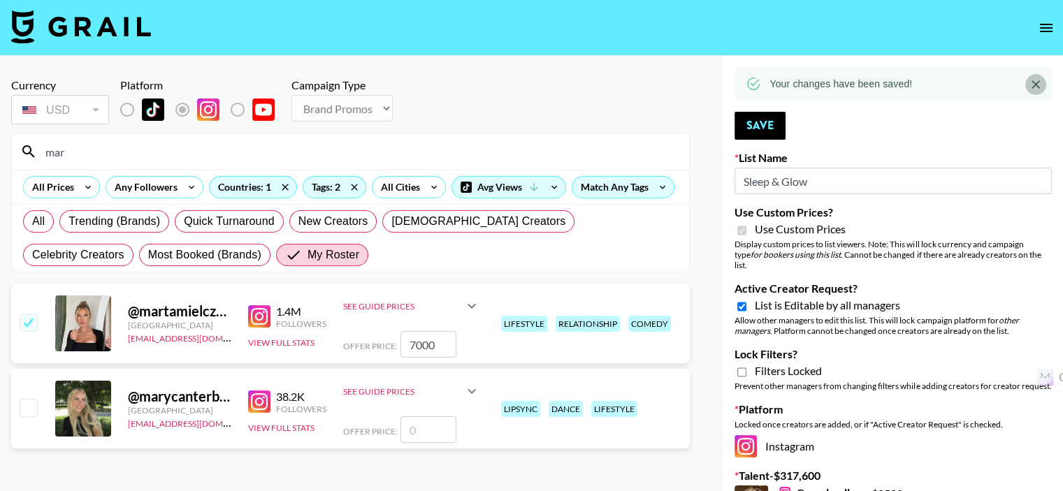
click at [1037, 86] on icon "Close" at bounding box center [1036, 84] width 8 height 8
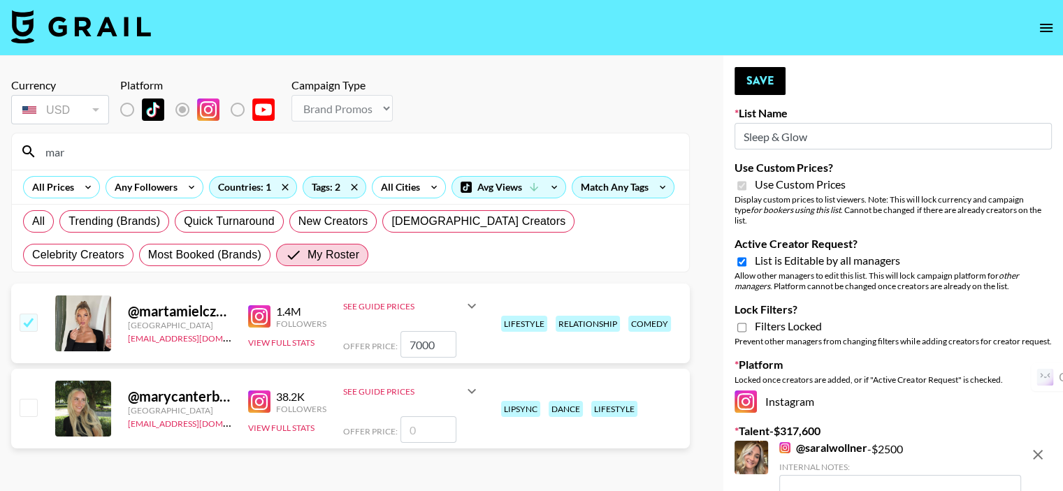
click at [310, 150] on input "mar" at bounding box center [359, 152] width 644 height 22
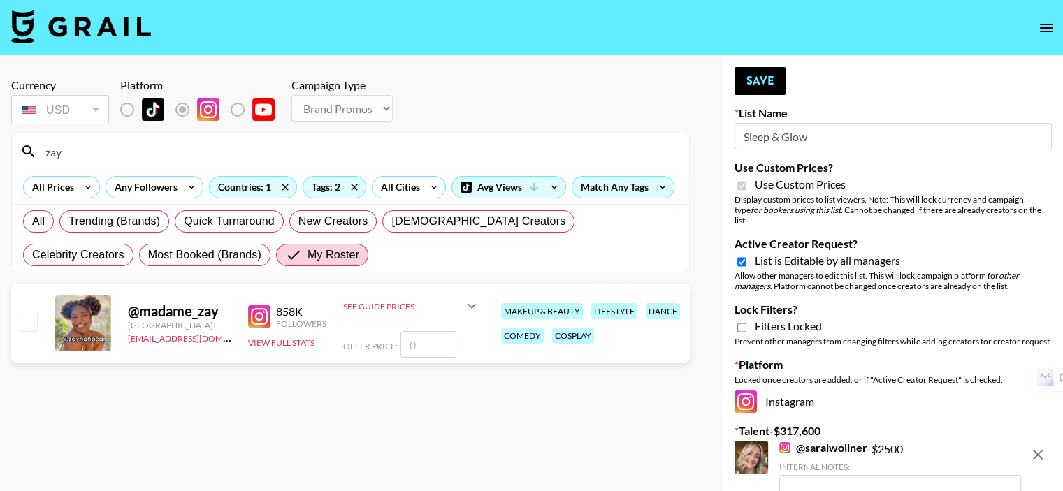
type input "zay"
drag, startPoint x: 34, startPoint y: 328, endPoint x: 68, endPoint y: 321, distance: 35.0
click at [34, 328] on input "checkbox" at bounding box center [28, 322] width 17 height 17
checkbox input "false"
click at [445, 347] on input "number" at bounding box center [429, 344] width 56 height 27
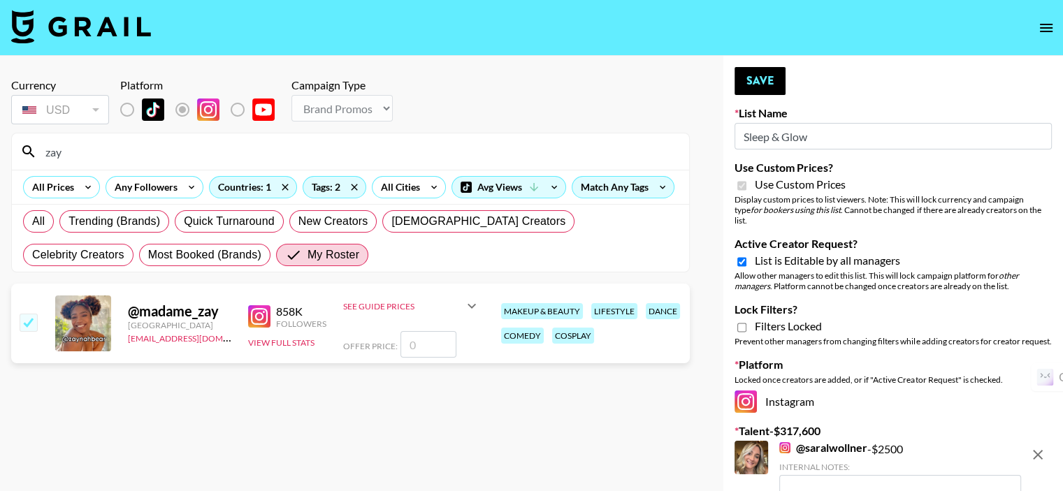
type input "6"
checkbox input "true"
type input "6000"
click at [770, 80] on button "Save" at bounding box center [760, 81] width 51 height 28
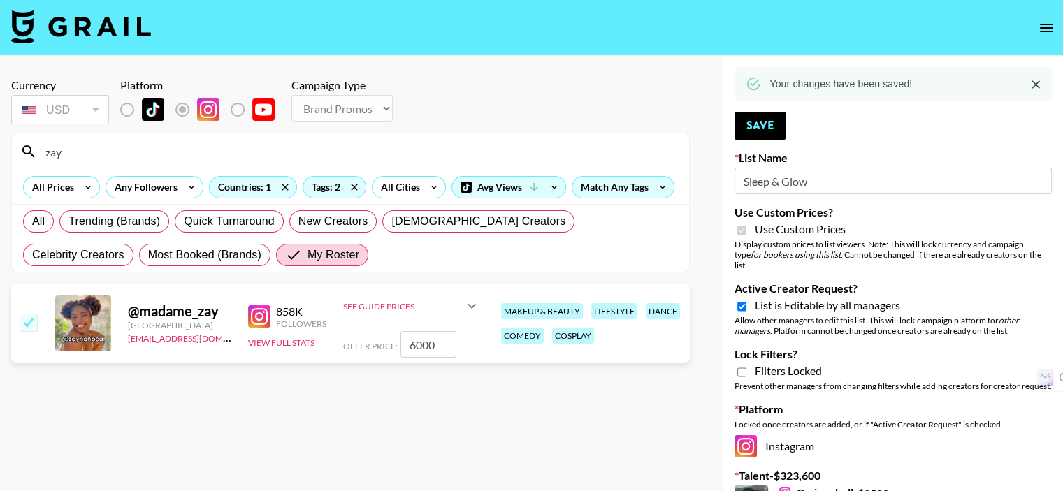
click at [296, 152] on input "zay" at bounding box center [359, 152] width 644 height 22
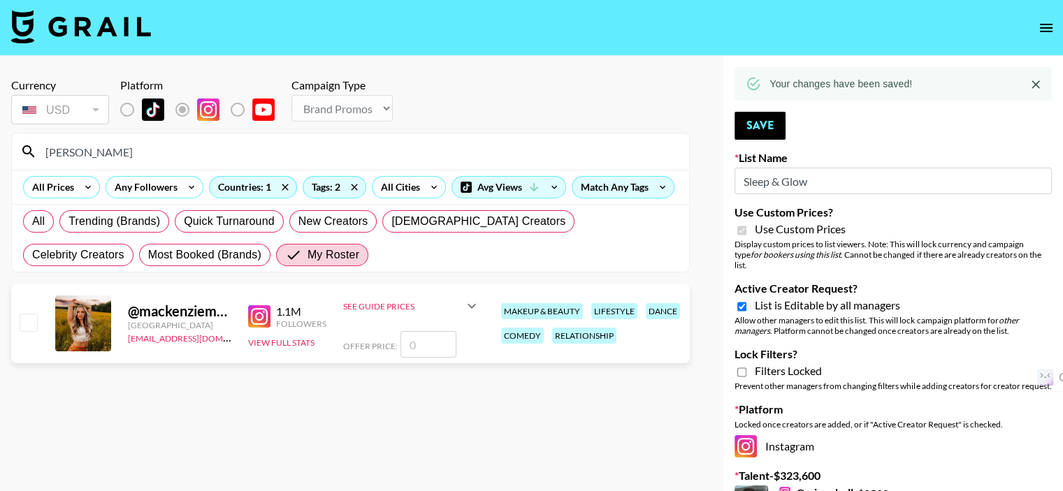
type input "[PERSON_NAME]"
click at [428, 350] on input "number" at bounding box center [429, 344] width 56 height 27
type input "8"
checkbox input "true"
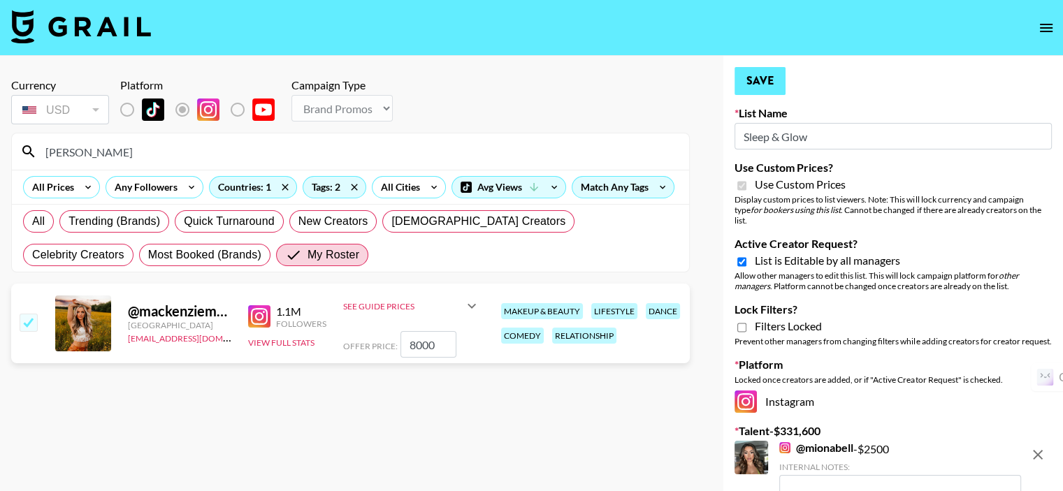
type input "8000"
click at [761, 82] on button "Save" at bounding box center [760, 81] width 51 height 28
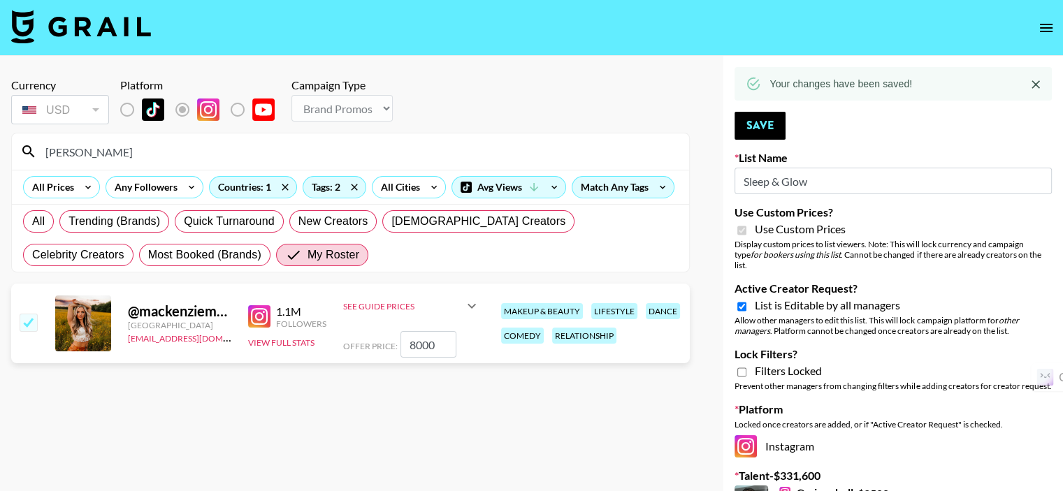
click at [1032, 89] on icon "Close" at bounding box center [1036, 85] width 14 height 14
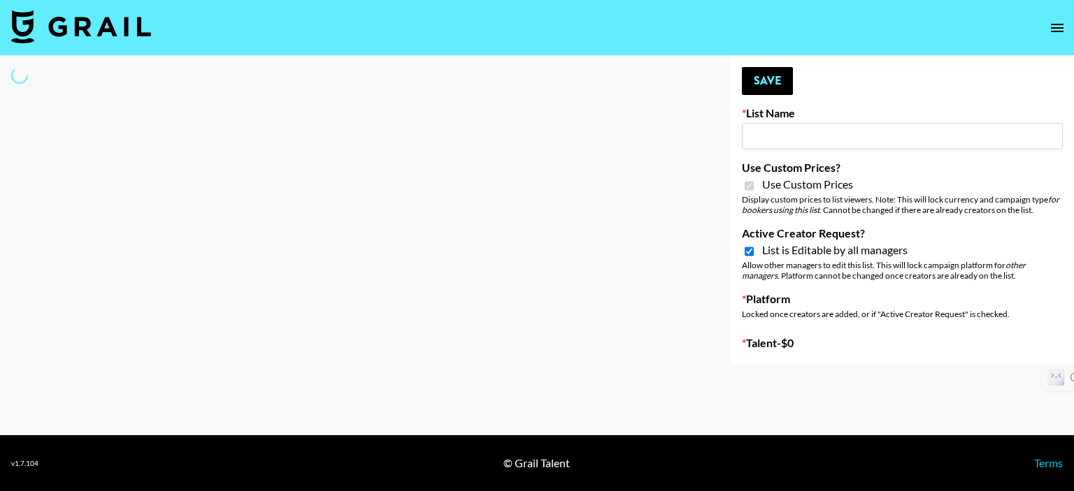
select select "Brand"
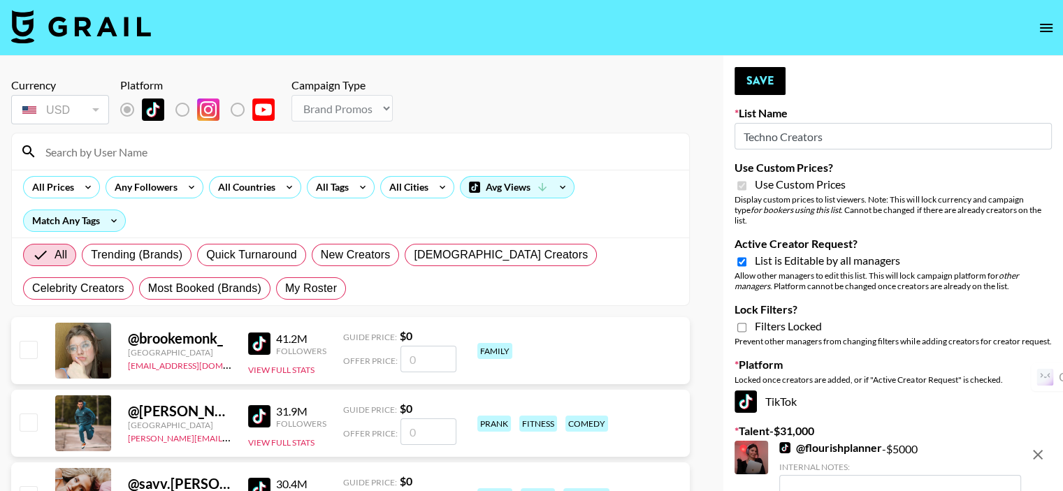
type input "Techno Creators"
checkbox input "true"
click at [336, 192] on div "All Tags" at bounding box center [330, 187] width 44 height 21
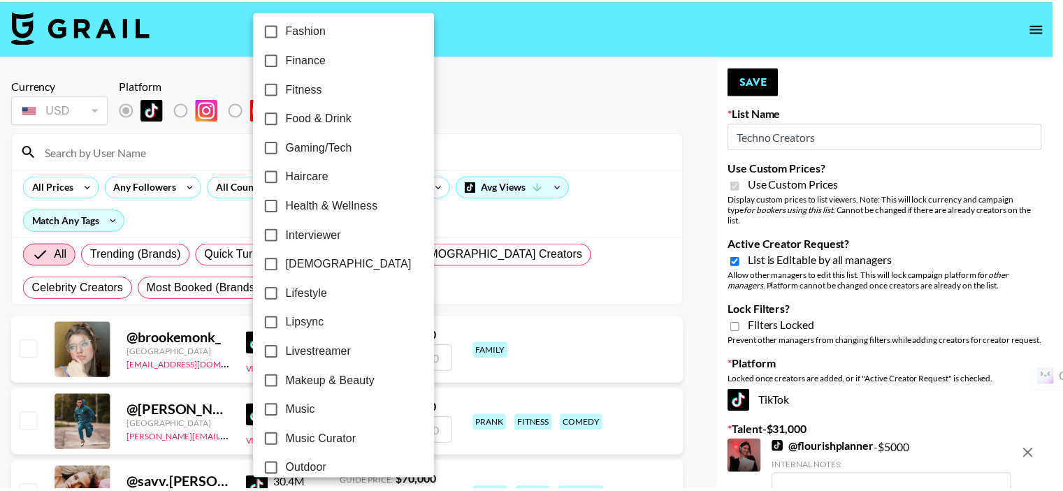
scroll to position [425, 0]
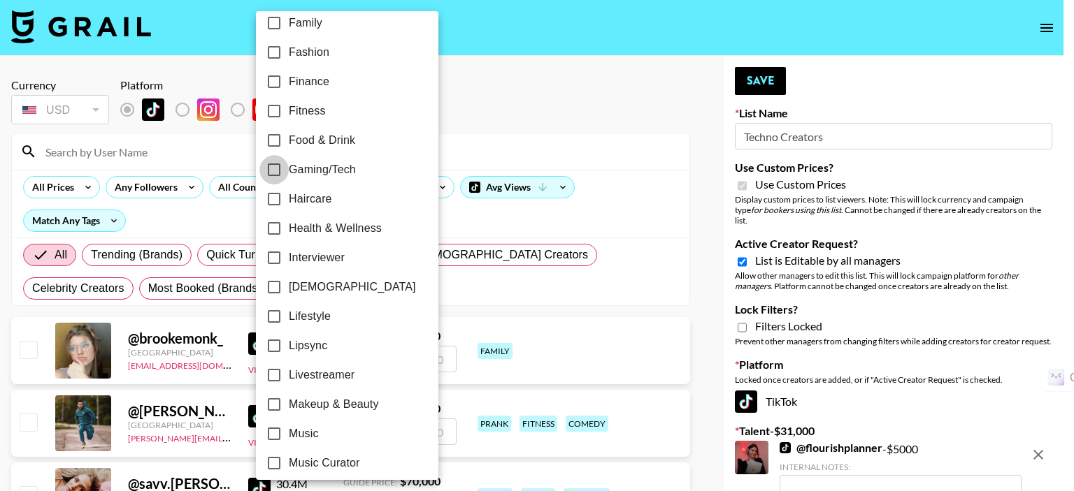
click at [274, 170] on input "Gaming/Tech" at bounding box center [273, 169] width 29 height 29
checkbox input "true"
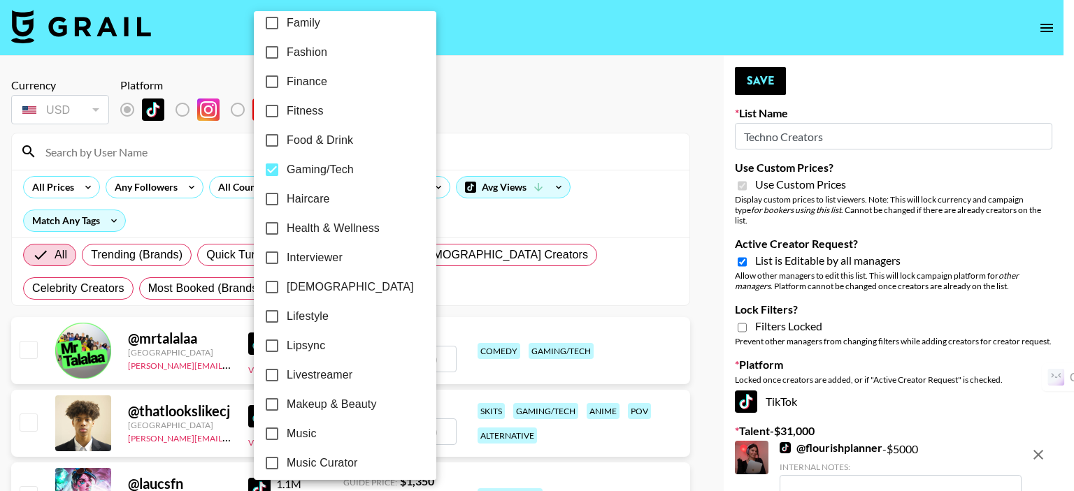
click at [456, 145] on div at bounding box center [537, 245] width 1074 height 491
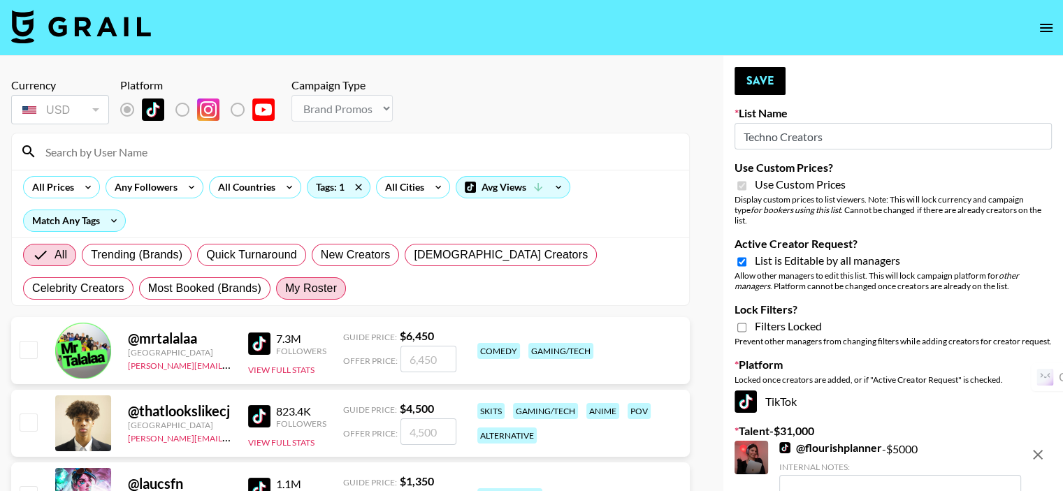
click at [285, 280] on span "My Roster" at bounding box center [311, 288] width 52 height 17
click at [285, 289] on input "My Roster" at bounding box center [285, 289] width 0 height 0
radio input "true"
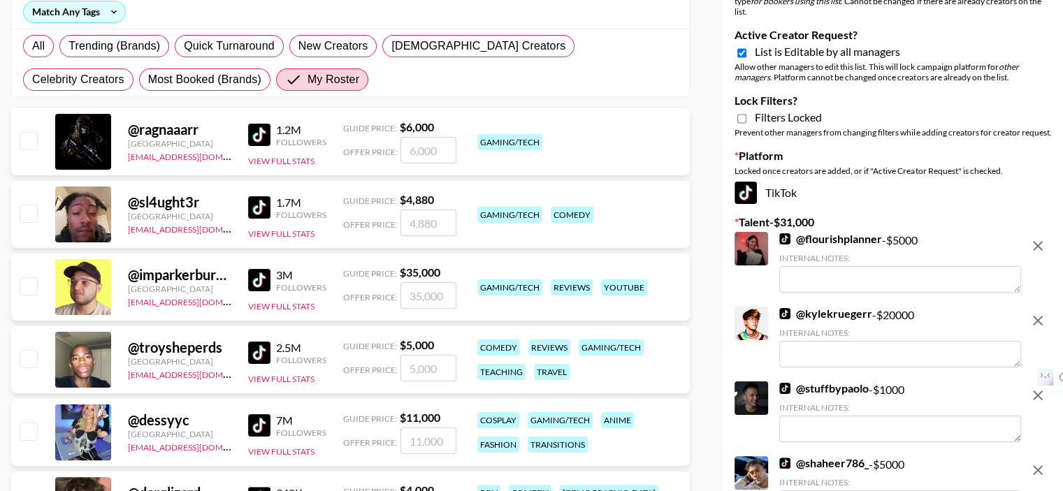
scroll to position [210, 0]
click at [22, 277] on input "checkbox" at bounding box center [28, 285] width 17 height 17
checkbox input "true"
type input "35000"
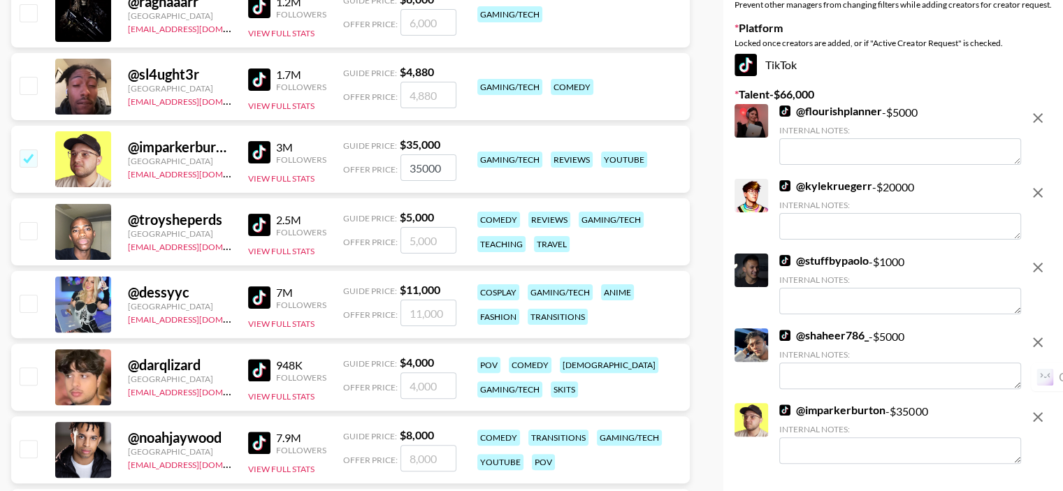
scroll to position [350, 0]
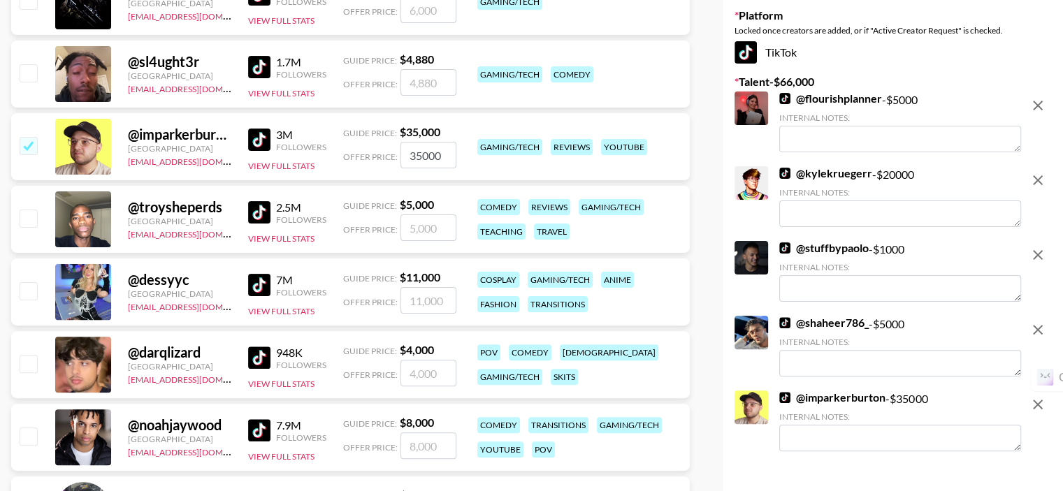
click at [27, 210] on input "checkbox" at bounding box center [28, 218] width 17 height 17
checkbox input "true"
type input "5000"
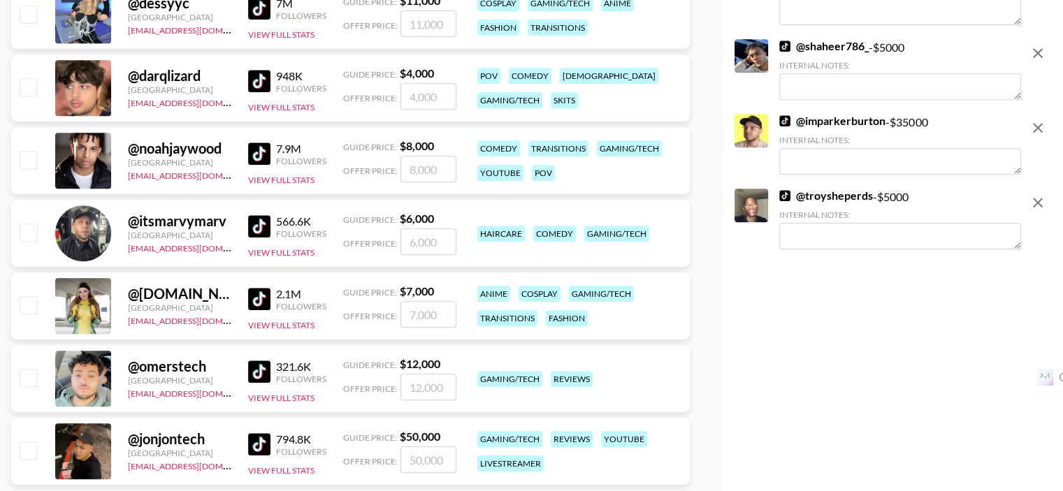
scroll to position [629, 0]
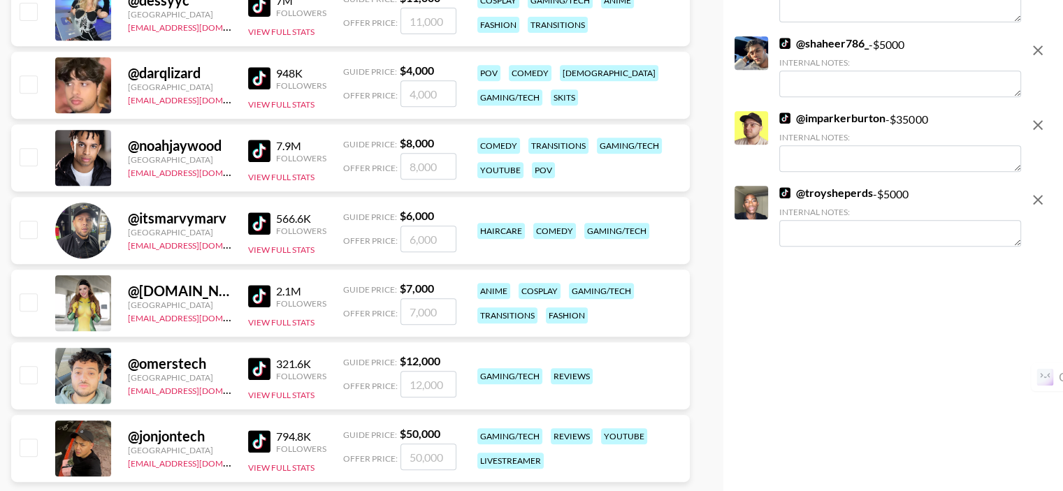
click at [30, 366] on input "checkbox" at bounding box center [28, 374] width 17 height 17
checkbox input "true"
type input "12000"
click at [22, 439] on input "checkbox" at bounding box center [28, 447] width 17 height 17
checkbox input "true"
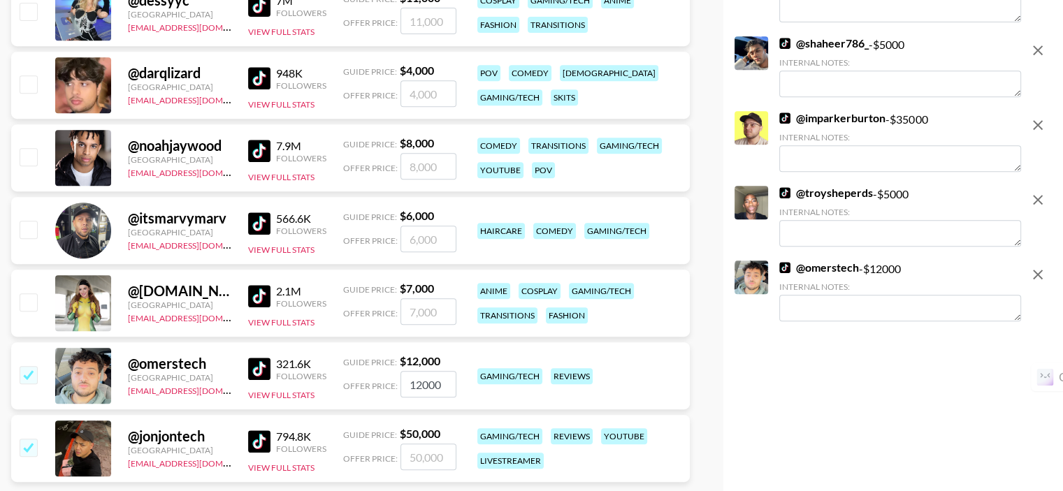
type input "50000"
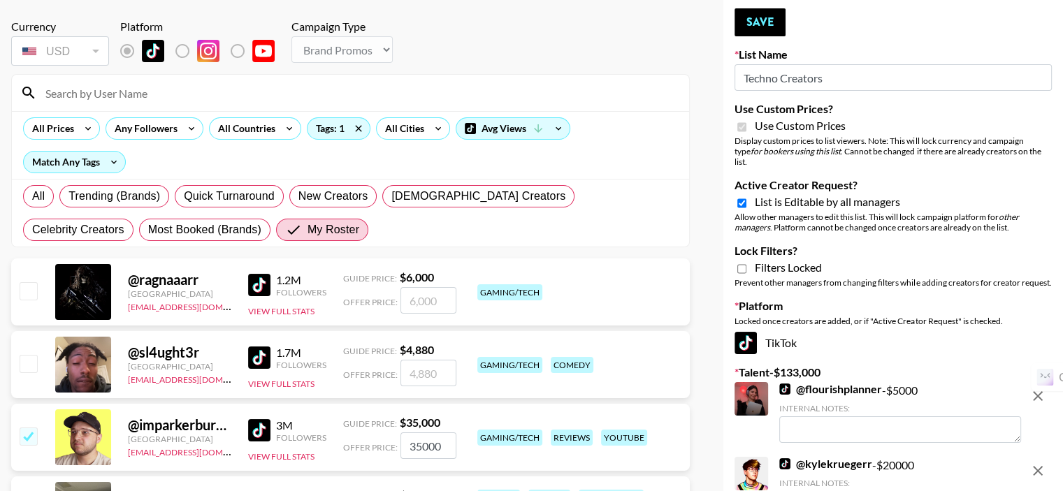
scroll to position [0, 0]
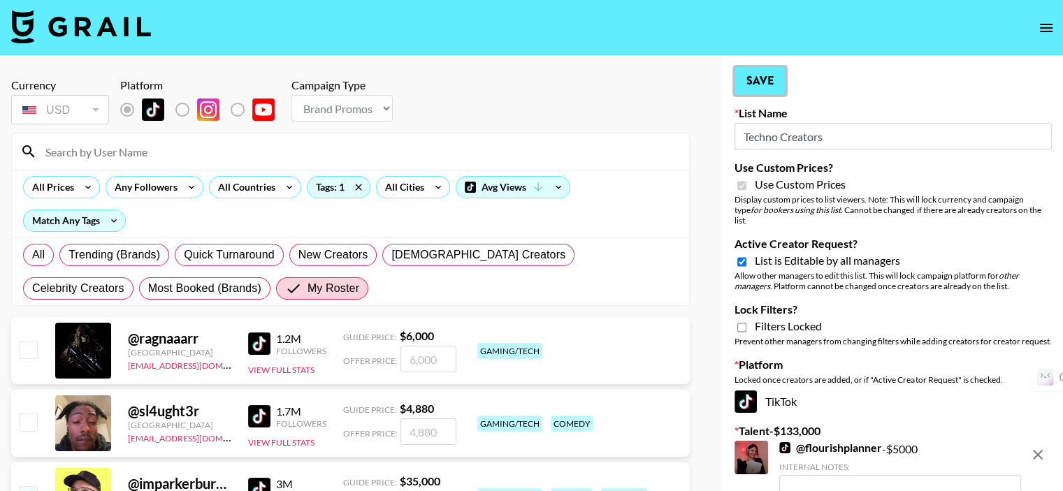
click at [763, 79] on button "Save" at bounding box center [760, 81] width 51 height 28
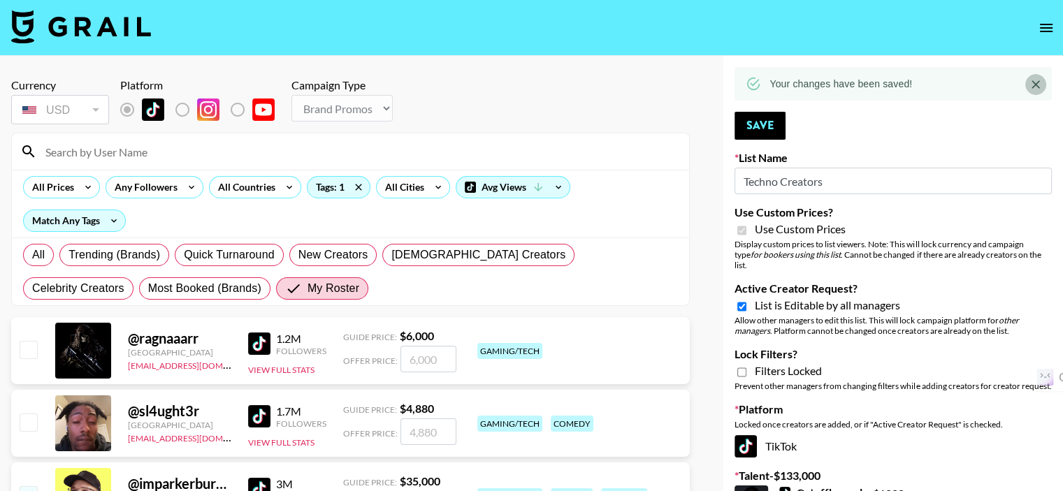
click at [1036, 82] on icon "Close" at bounding box center [1036, 85] width 14 height 14
